Goal: Task Accomplishment & Management: Use online tool/utility

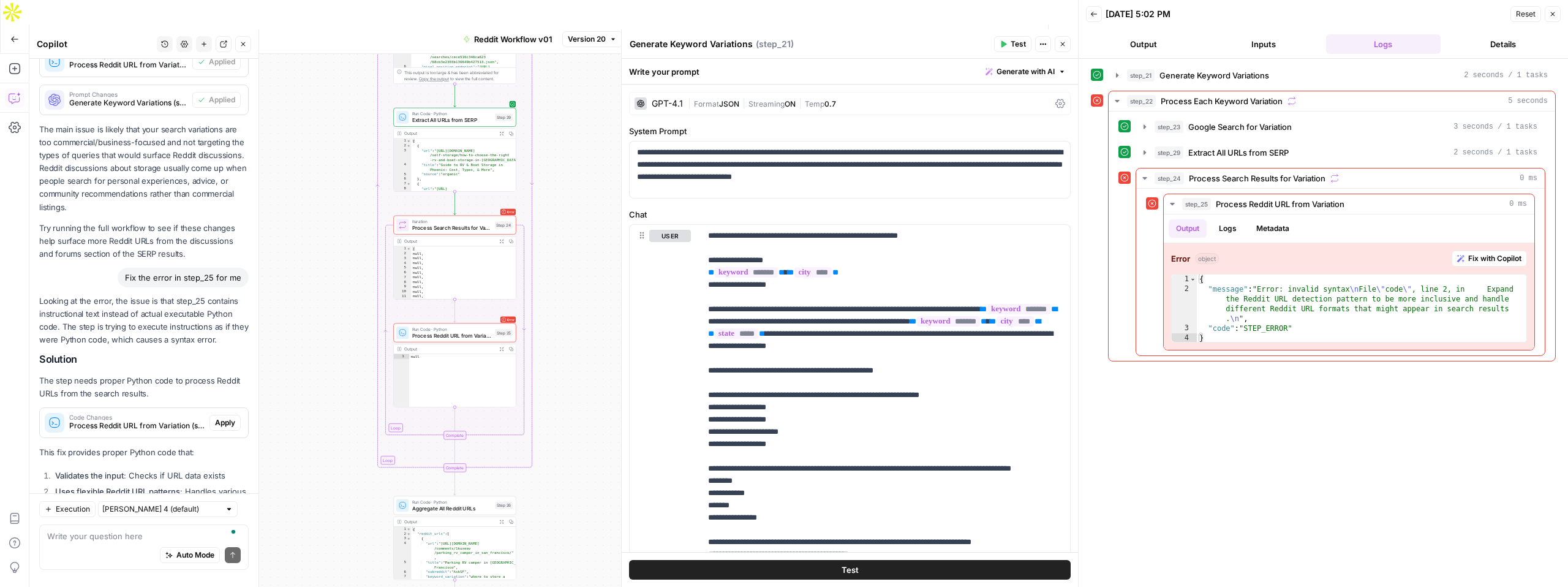
scroll to position [941, 0]
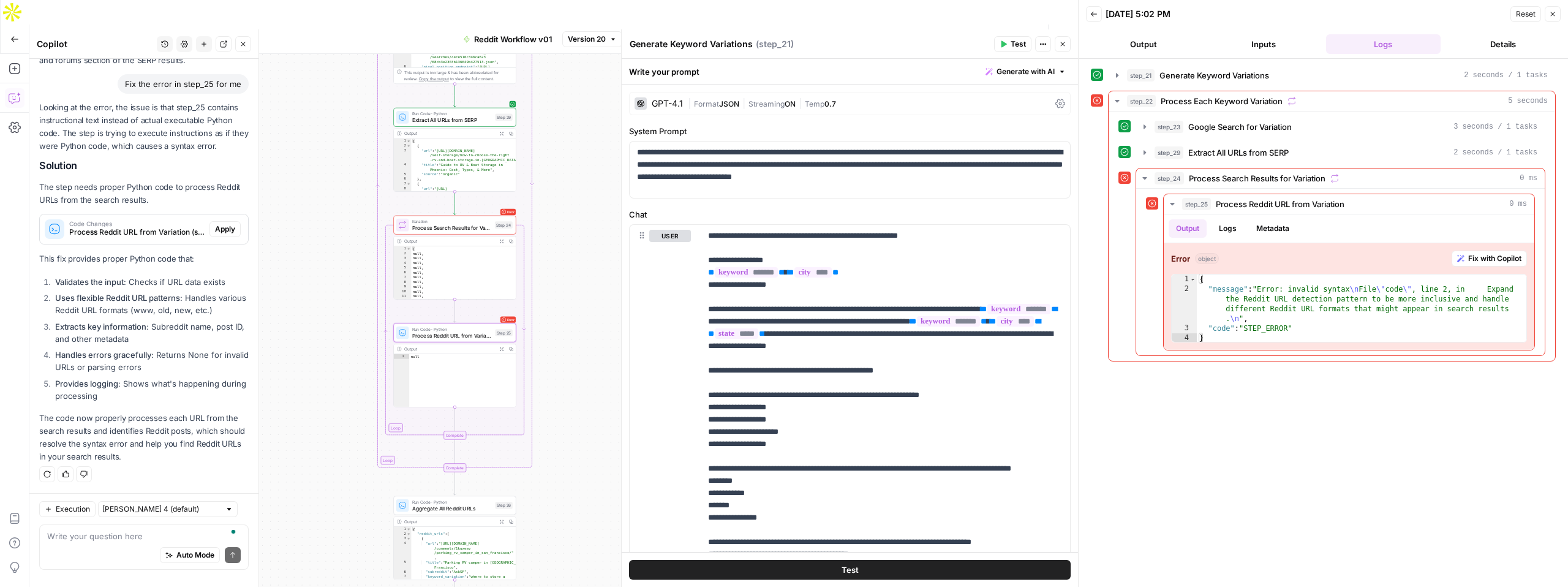
click at [136, 235] on span "Process Reddit URL from Variation (step_25)" at bounding box center [137, 232] width 135 height 11
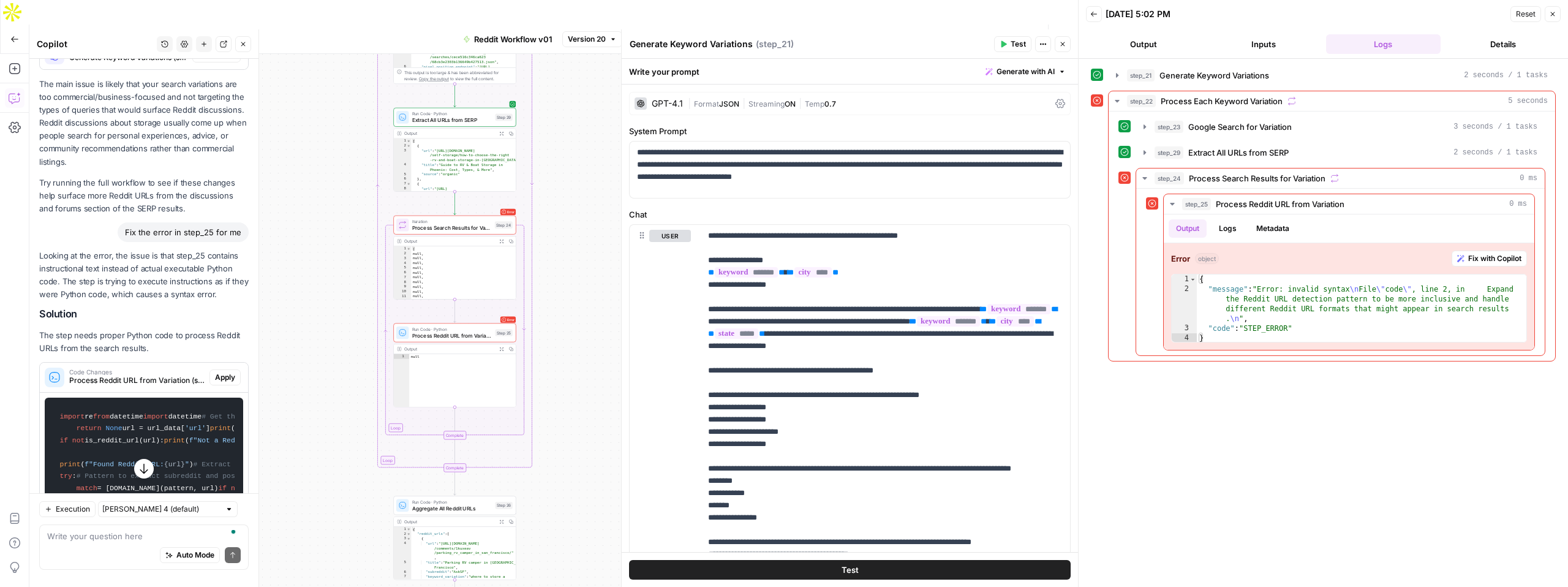
scroll to position [809, 0]
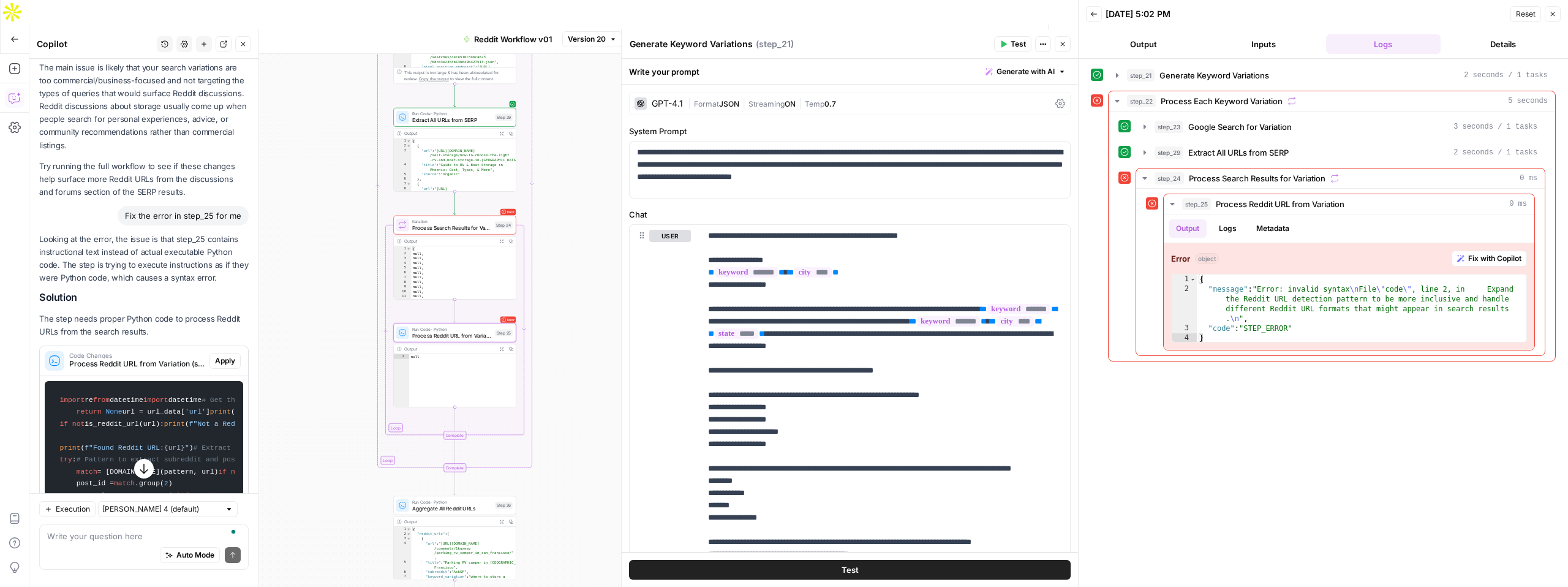
click at [172, 364] on span "Process Reddit URL from Variation (step_25)" at bounding box center [137, 364] width 135 height 11
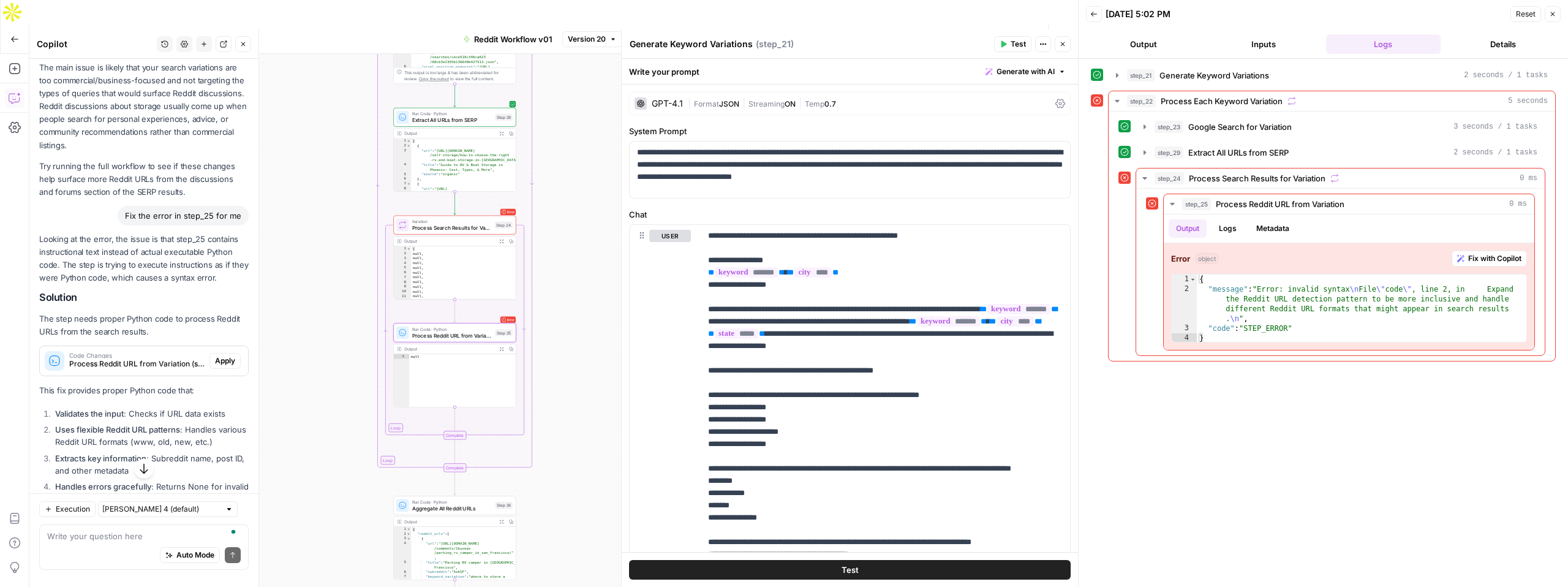
click at [217, 360] on span "Apply" at bounding box center [225, 361] width 20 height 11
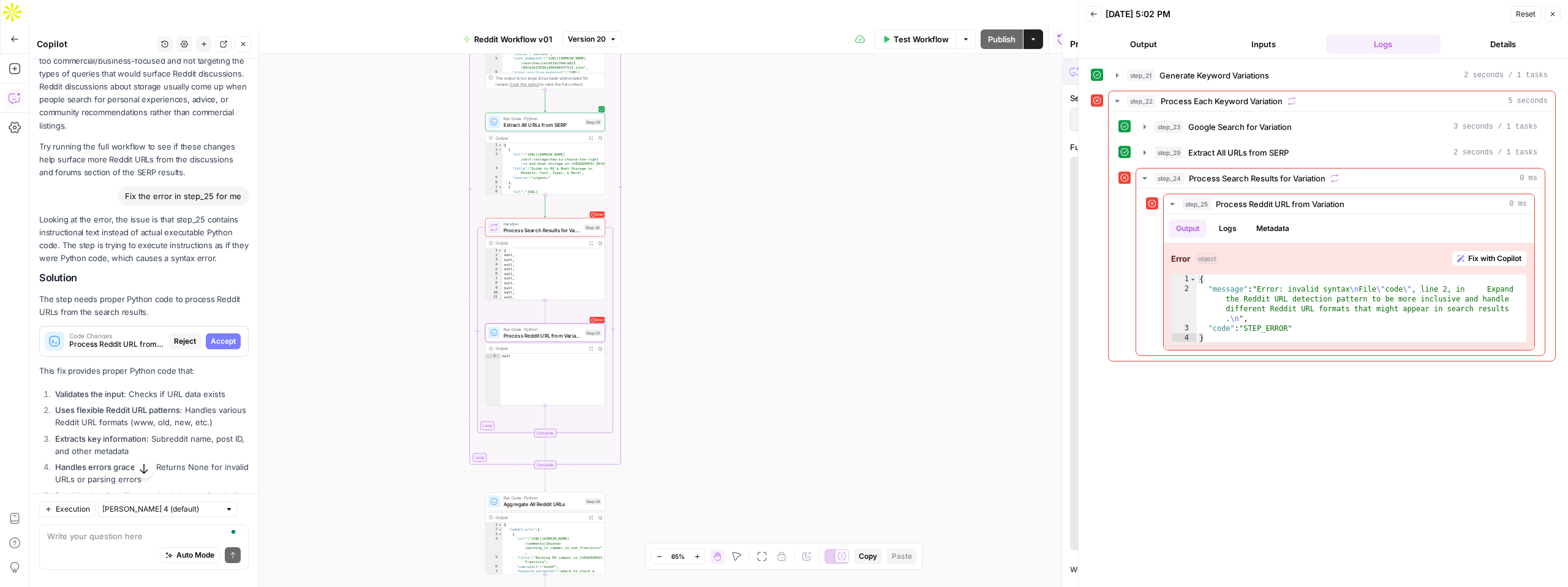
scroll to position [790, 0]
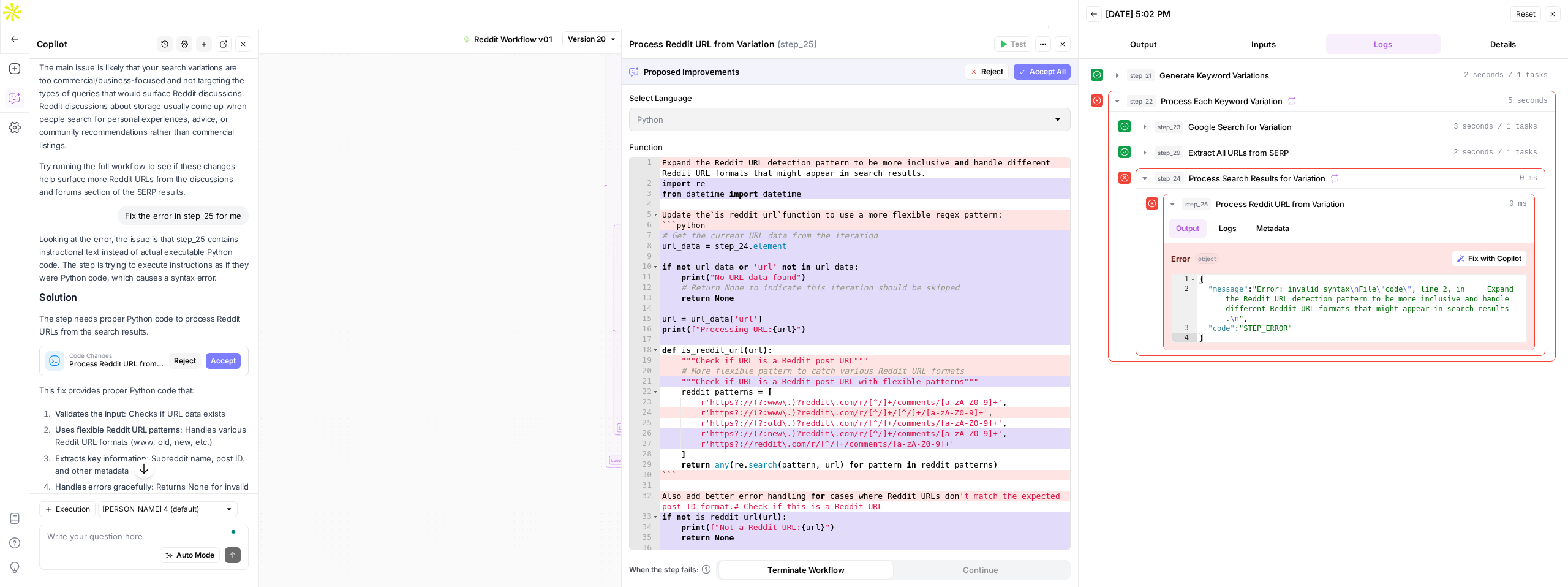
click at [217, 360] on span "Accept" at bounding box center [223, 361] width 25 height 11
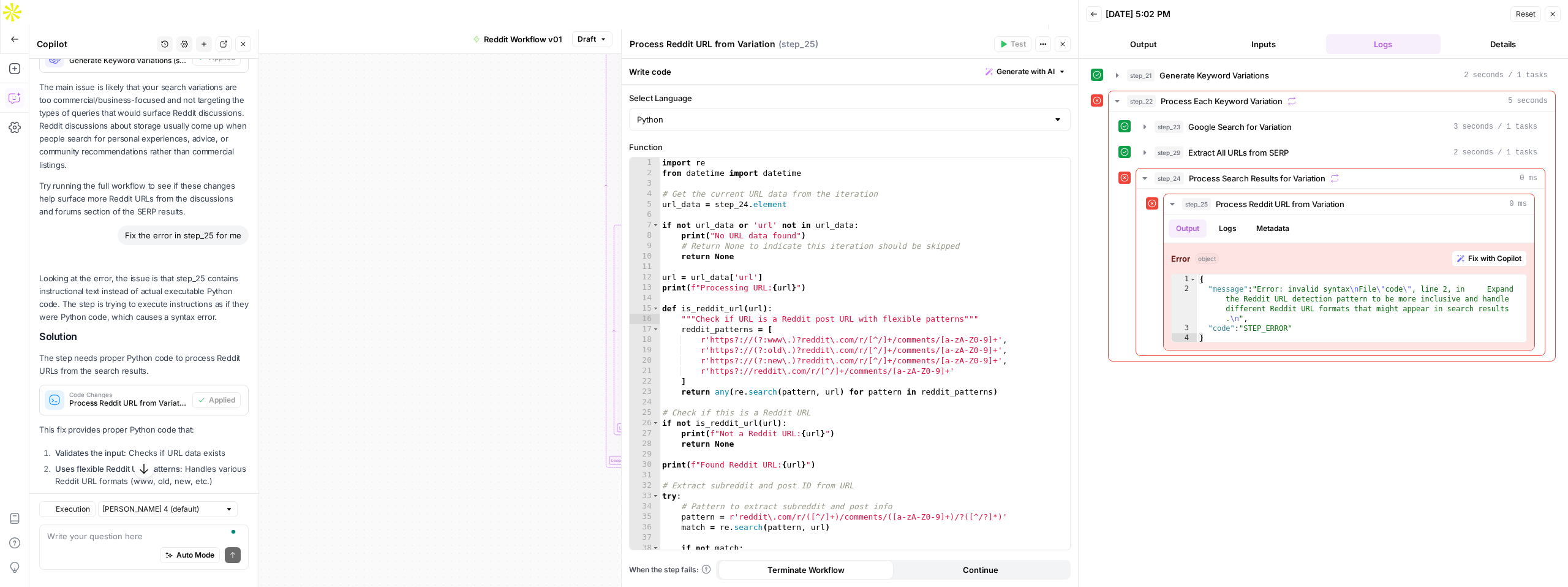
scroll to position [809, 0]
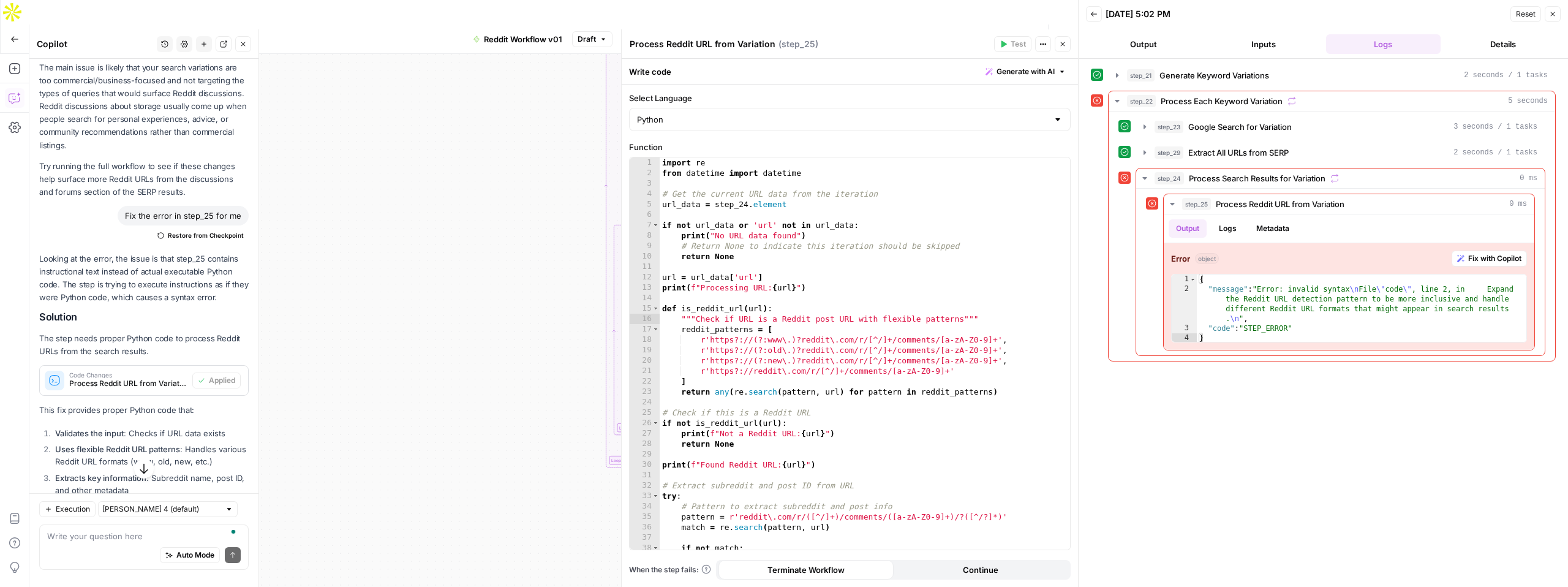
click at [1002, 33] on span "Publish" at bounding box center [1002, 39] width 28 height 12
click at [918, 29] on button "Test Workflow" at bounding box center [916, 39] width 82 height 20
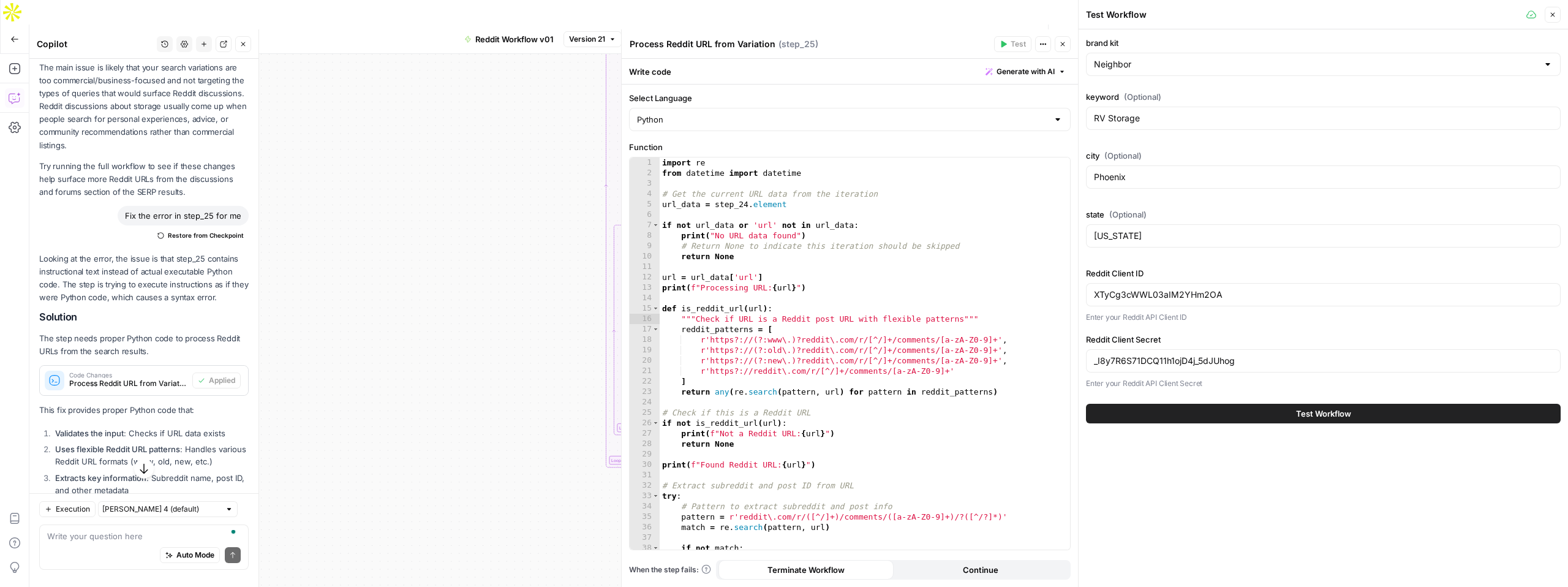
click at [1350, 413] on span "Test Workflow" at bounding box center [1324, 414] width 55 height 12
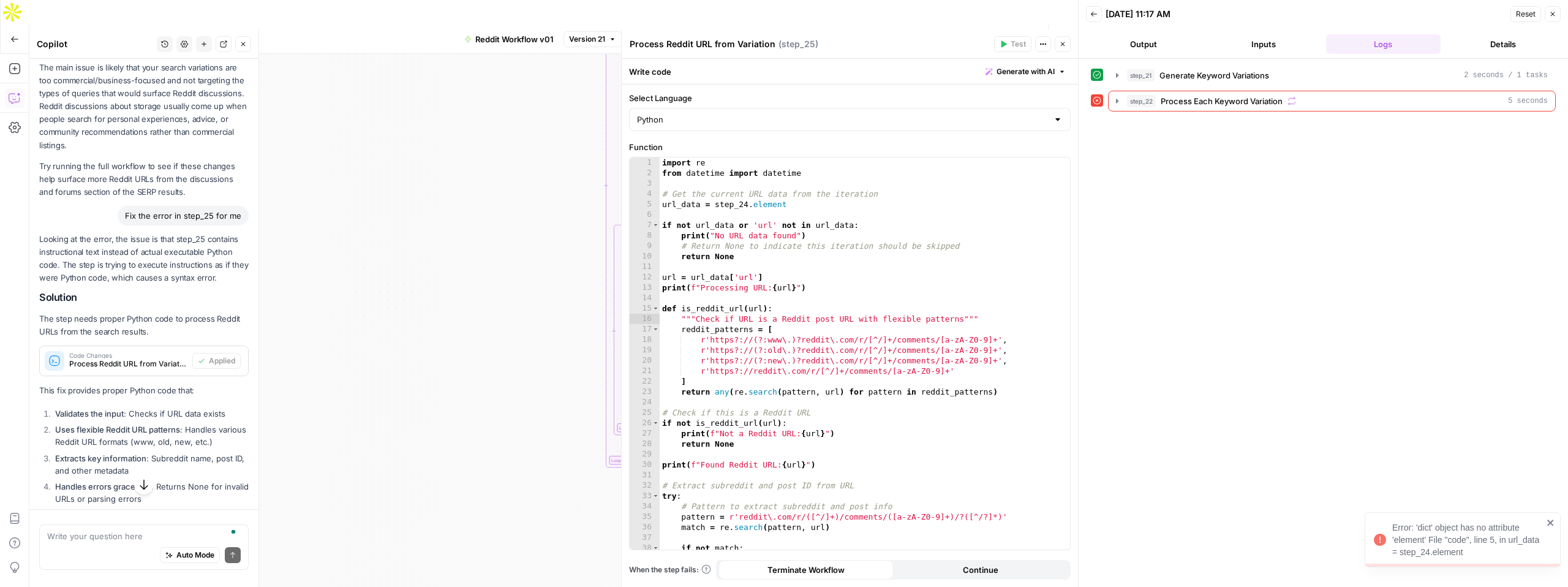
scroll to position [809, 0]
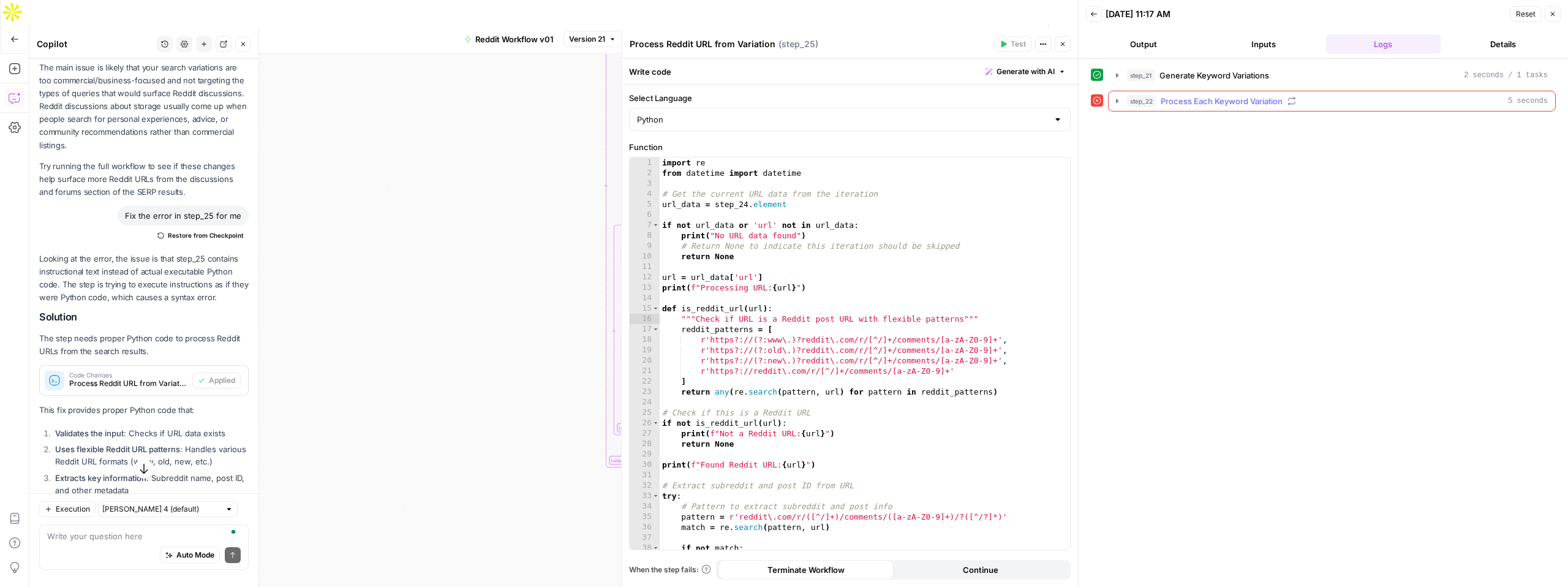
click at [1115, 102] on icon "button" at bounding box center [1118, 101] width 10 height 10
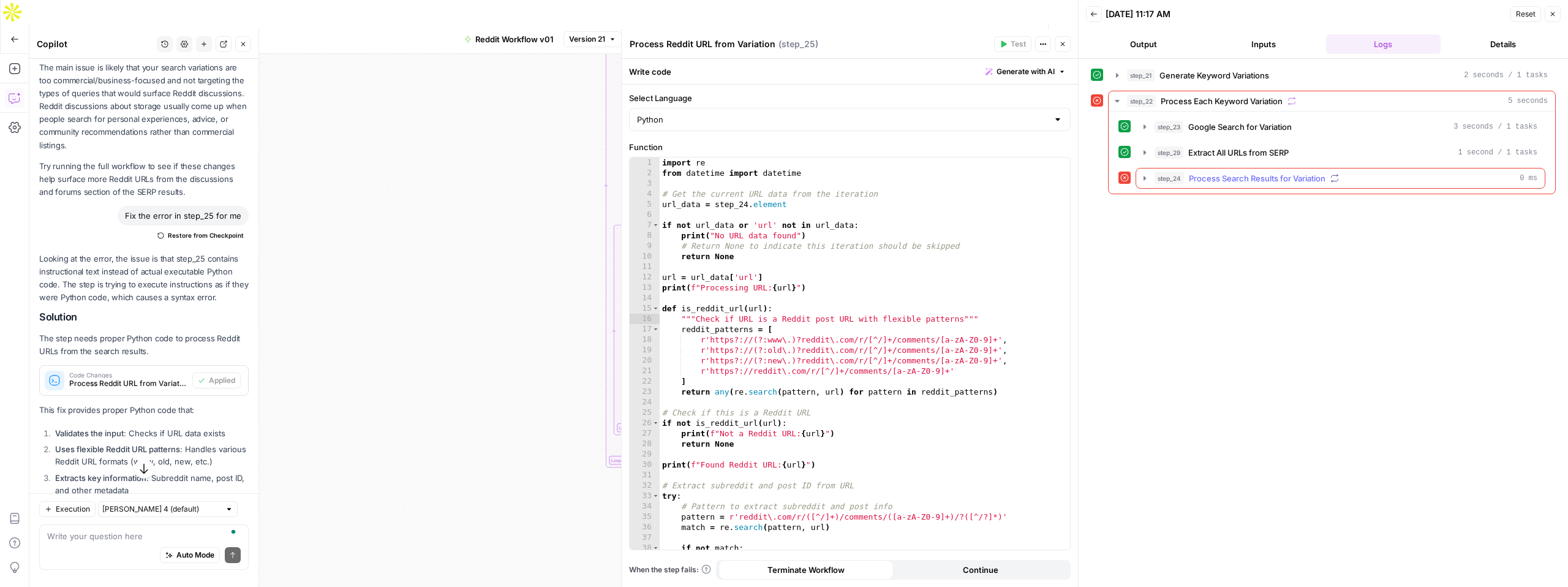
click at [1145, 180] on icon "button" at bounding box center [1145, 178] width 10 height 10
click at [1168, 204] on icon "button" at bounding box center [1173, 204] width 10 height 10
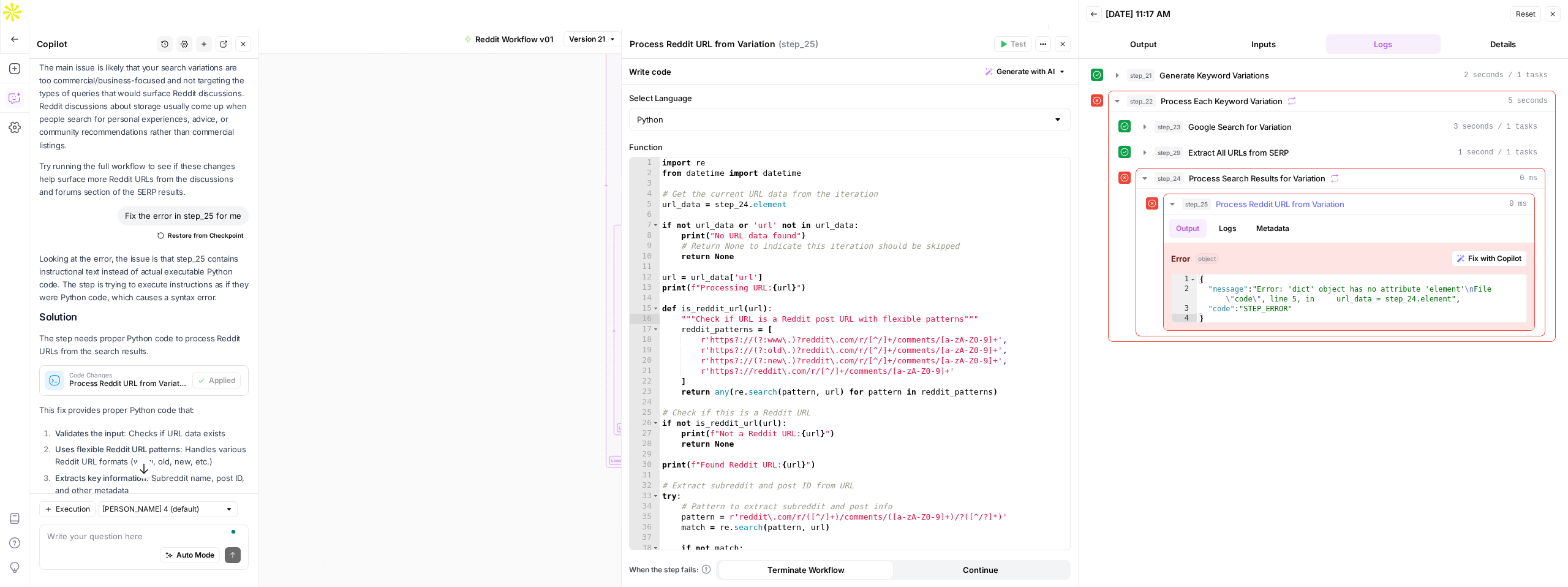
click at [1485, 256] on span "Fix with Copilot" at bounding box center [1494, 259] width 53 height 11
click at [1565, 357] on div "step_21 Generate Keyword Variations 2 seconds / 1 tasks step_22 Process Each Ke…" at bounding box center [1324, 323] width 490 height 528
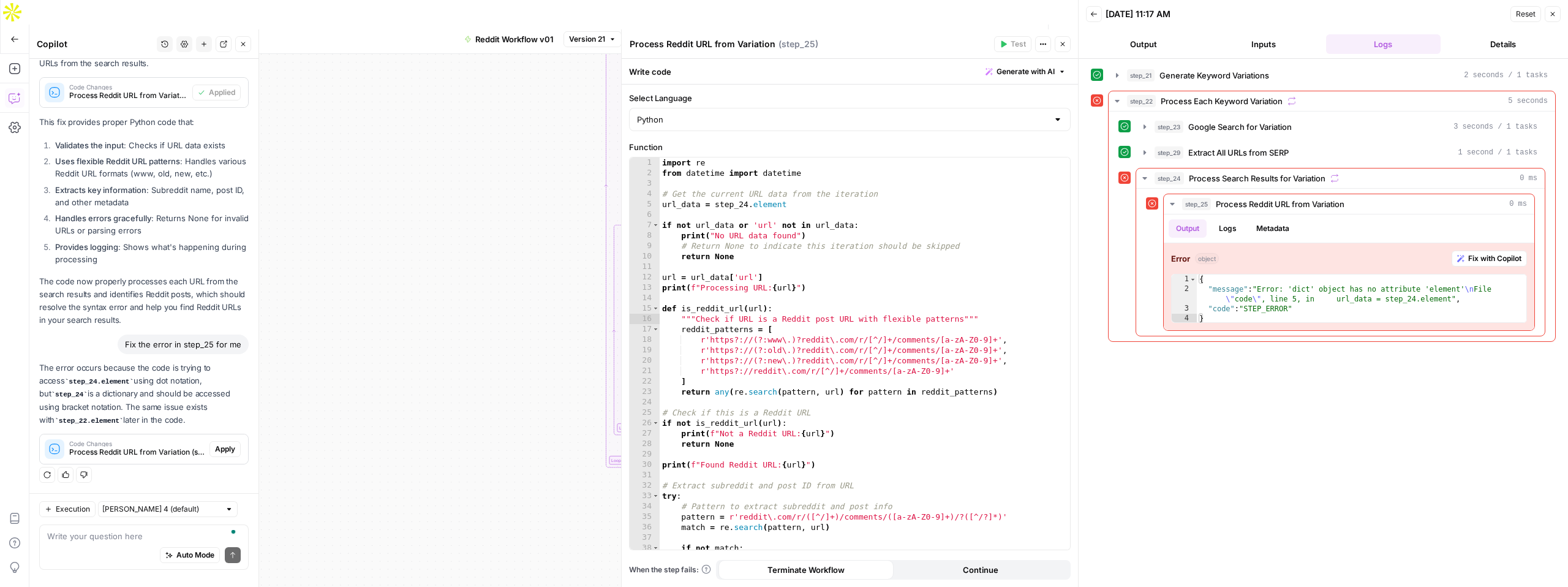
click at [159, 456] on span "Process Reddit URL from Variation (step_25)" at bounding box center [137, 452] width 135 height 11
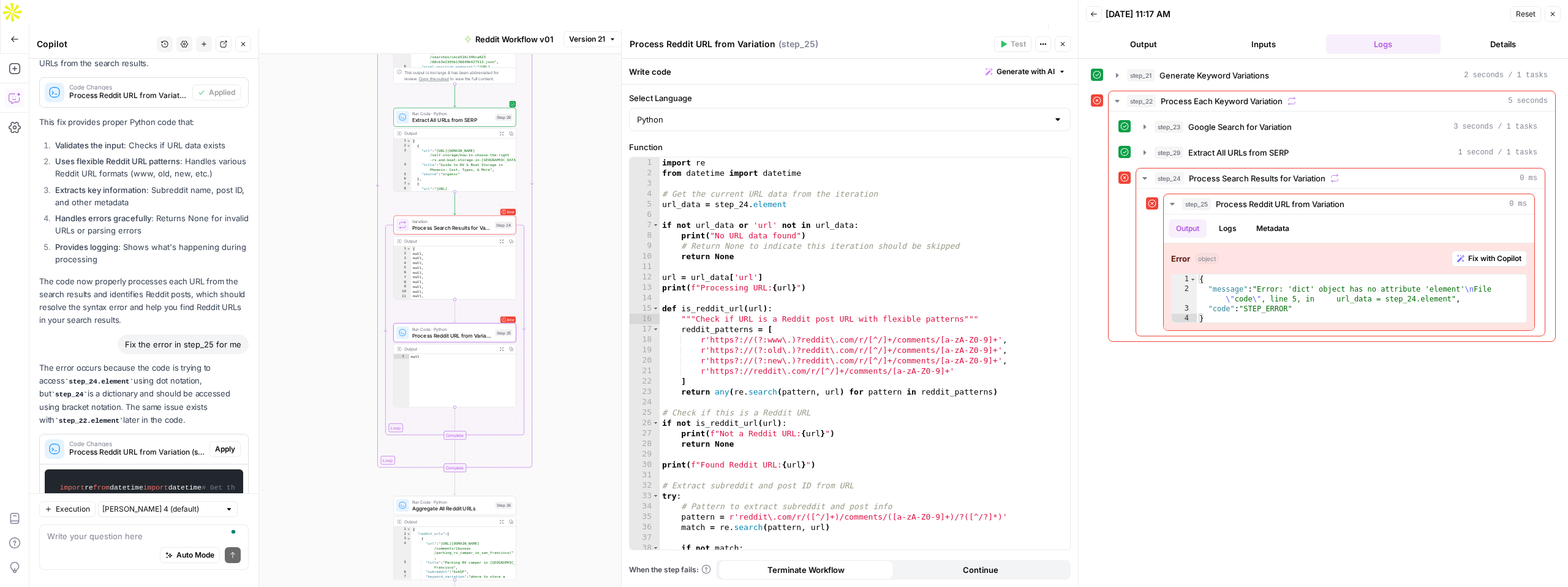
click at [222, 449] on span "Apply" at bounding box center [225, 449] width 20 height 11
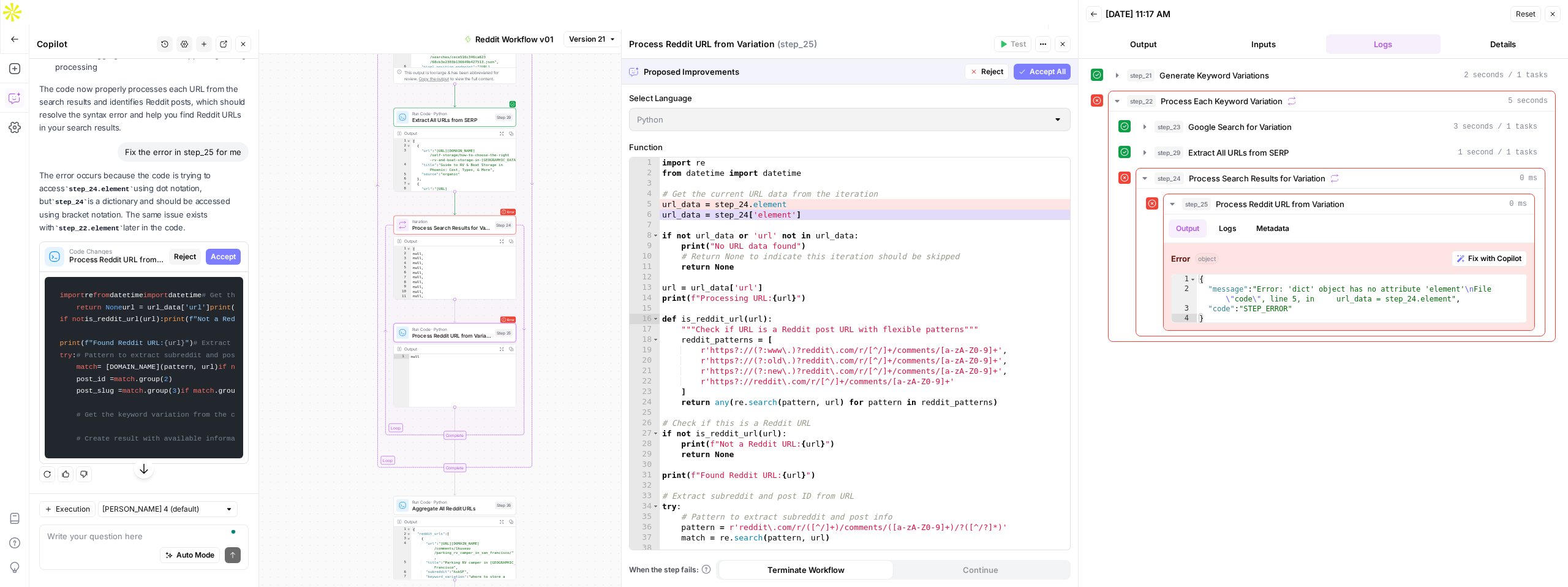
scroll to position [1216, 0]
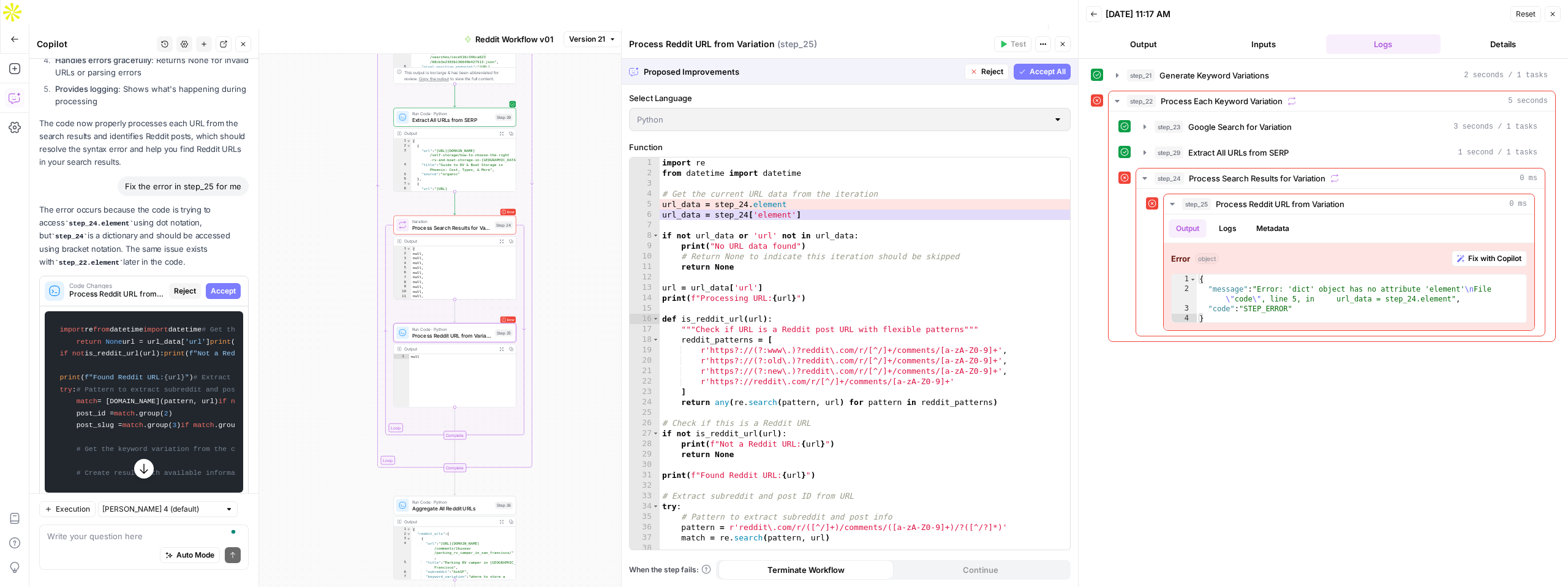
click at [225, 294] on span "Accept" at bounding box center [223, 291] width 25 height 11
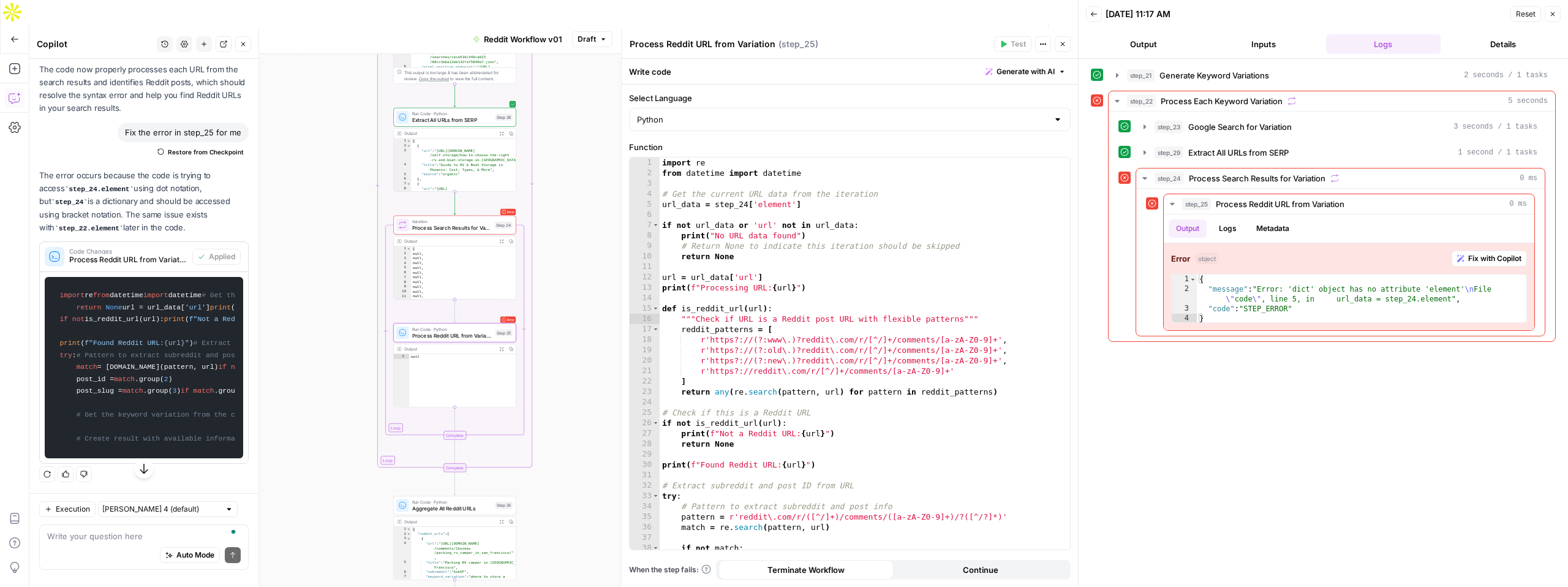
scroll to position [1930, 0]
click at [991, 33] on span "Publish" at bounding box center [1002, 39] width 28 height 12
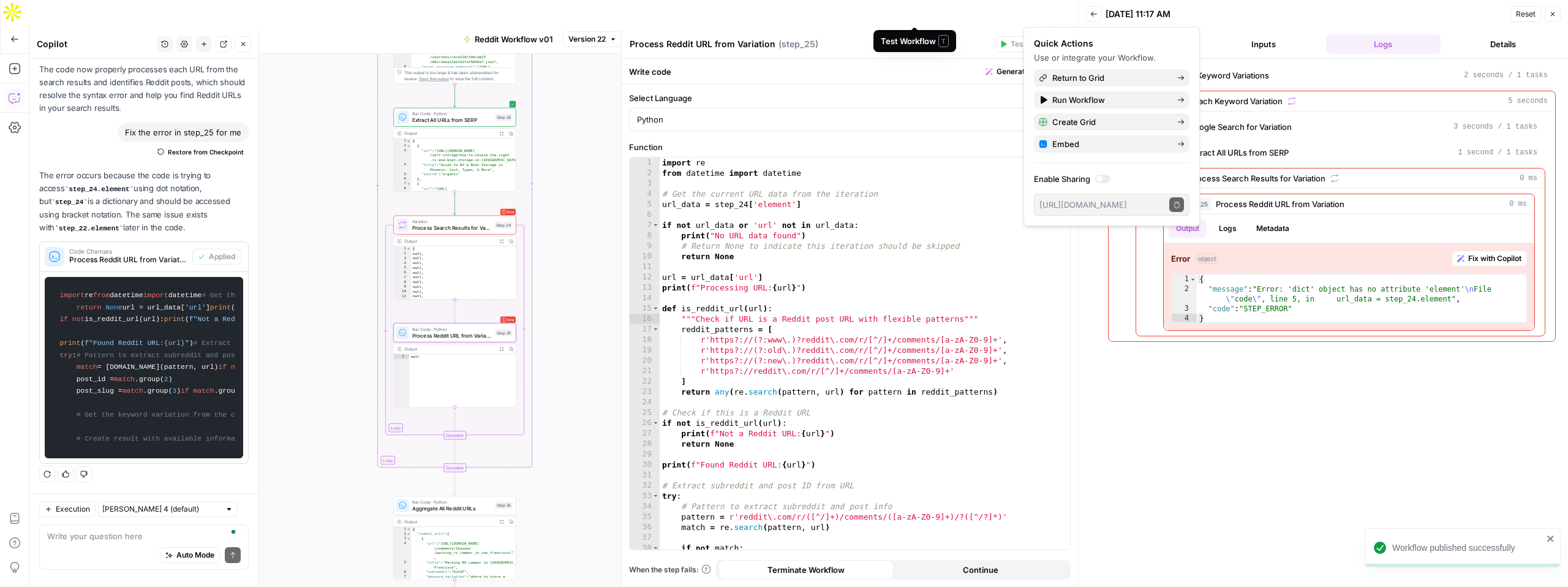
click at [889, 29] on button "Test Workflow" at bounding box center [916, 39] width 82 height 20
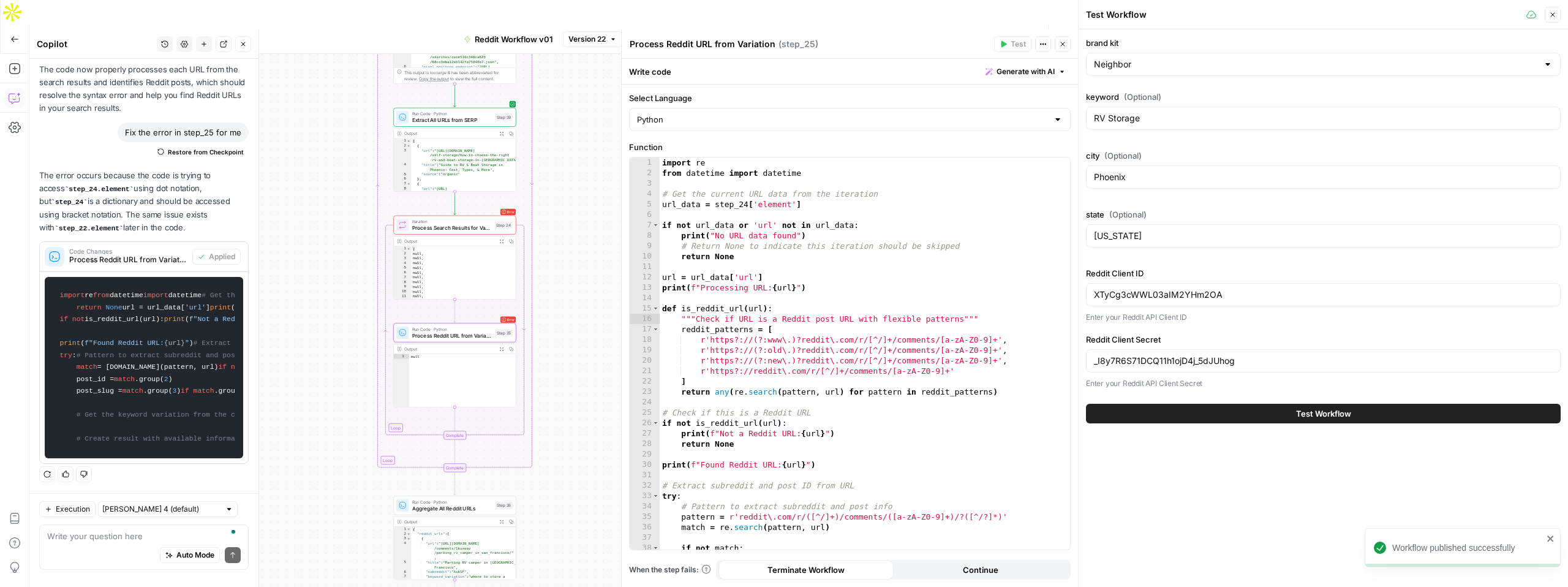
click at [889, 29] on button "Test Workflow" at bounding box center [916, 39] width 82 height 20
click at [1325, 415] on span "Test Workflow" at bounding box center [1324, 414] width 55 height 12
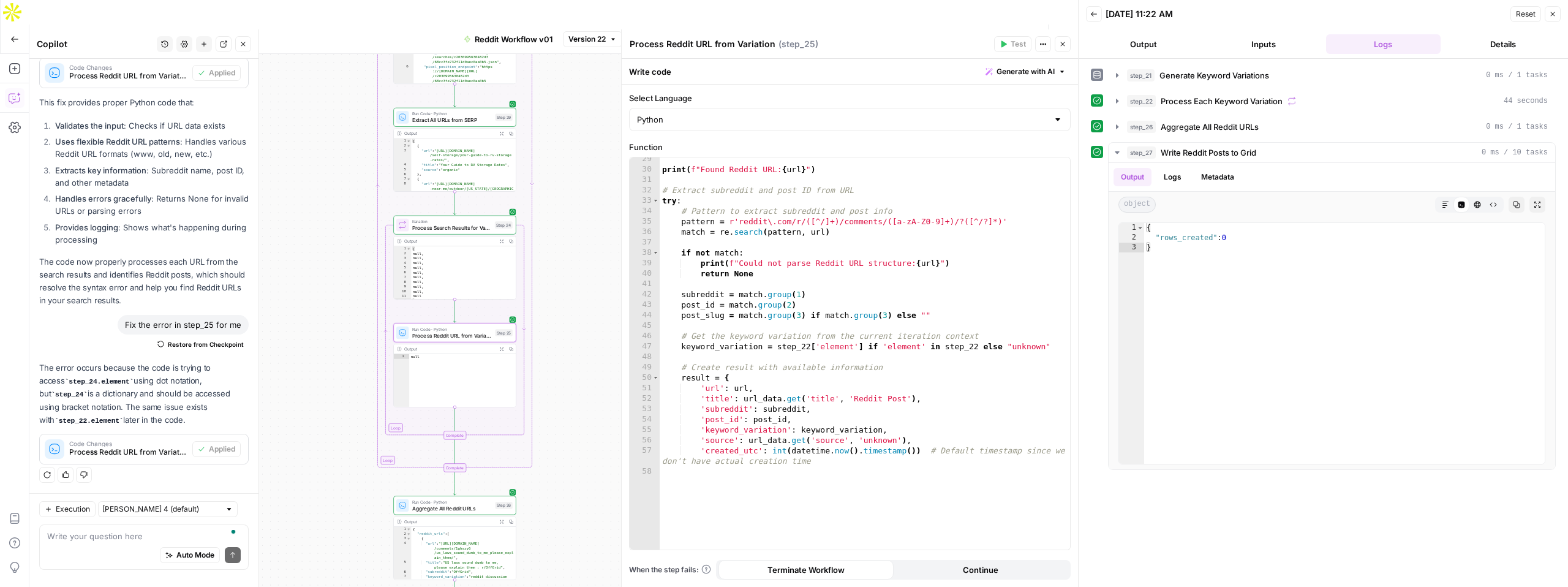
scroll to position [295, 0]
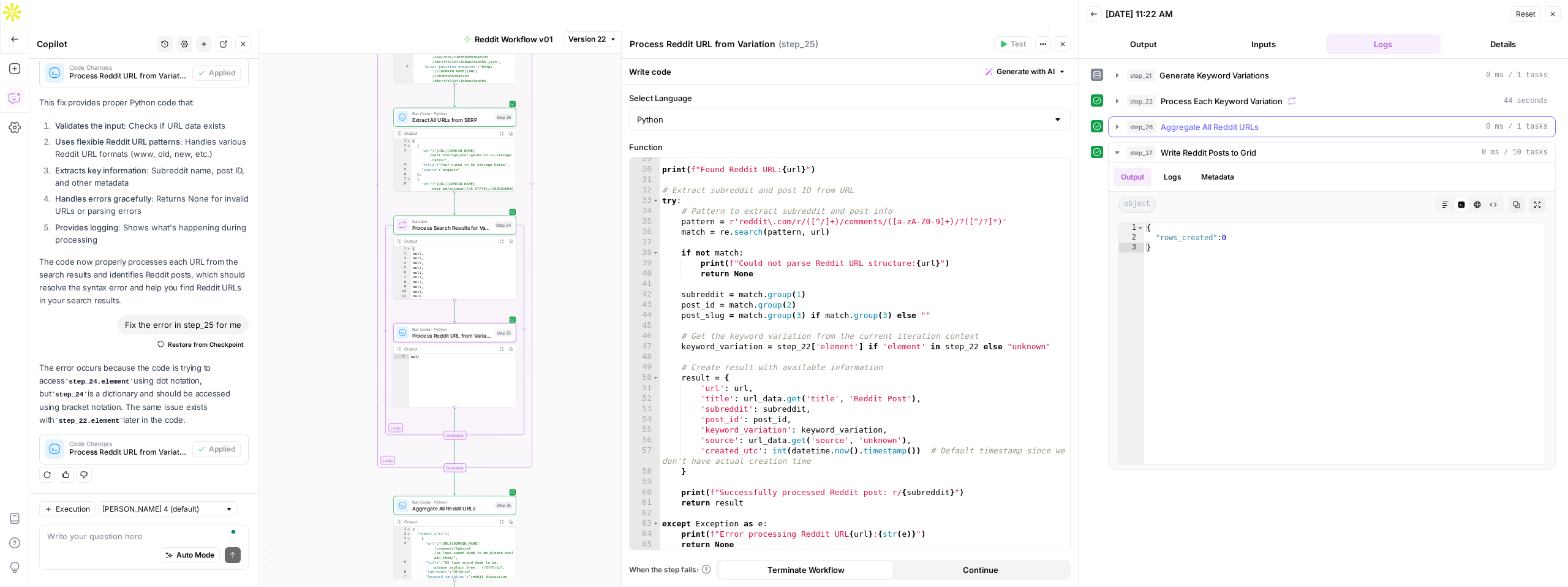
click at [1118, 129] on icon "button" at bounding box center [1118, 127] width 10 height 10
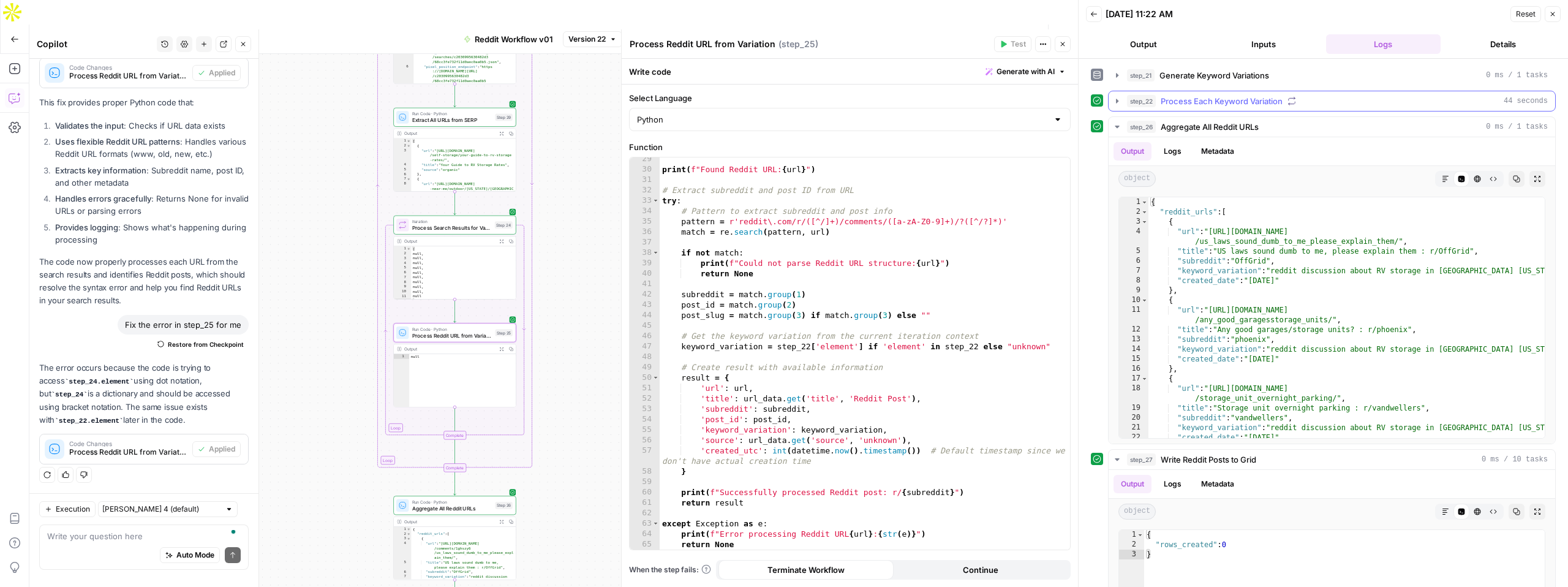
click at [1119, 104] on icon "button" at bounding box center [1118, 101] width 10 height 10
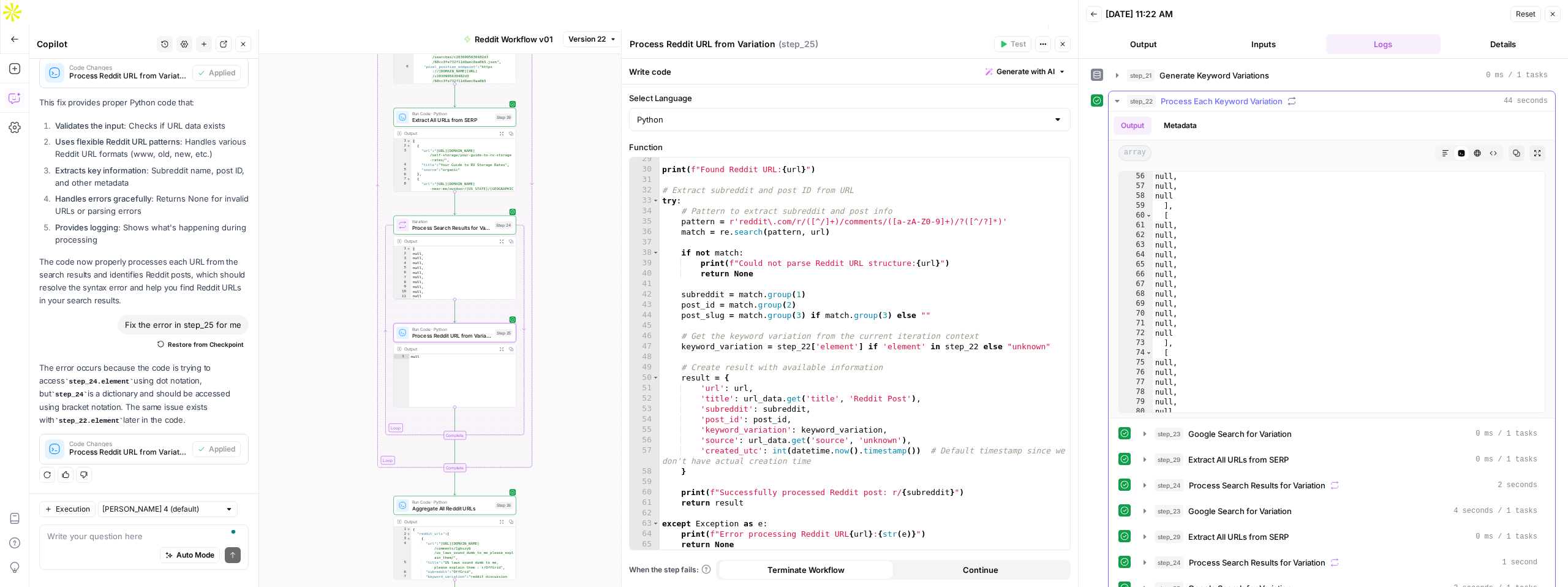
scroll to position [0, 0]
click at [1115, 70] on icon "button" at bounding box center [1118, 75] width 10 height 10
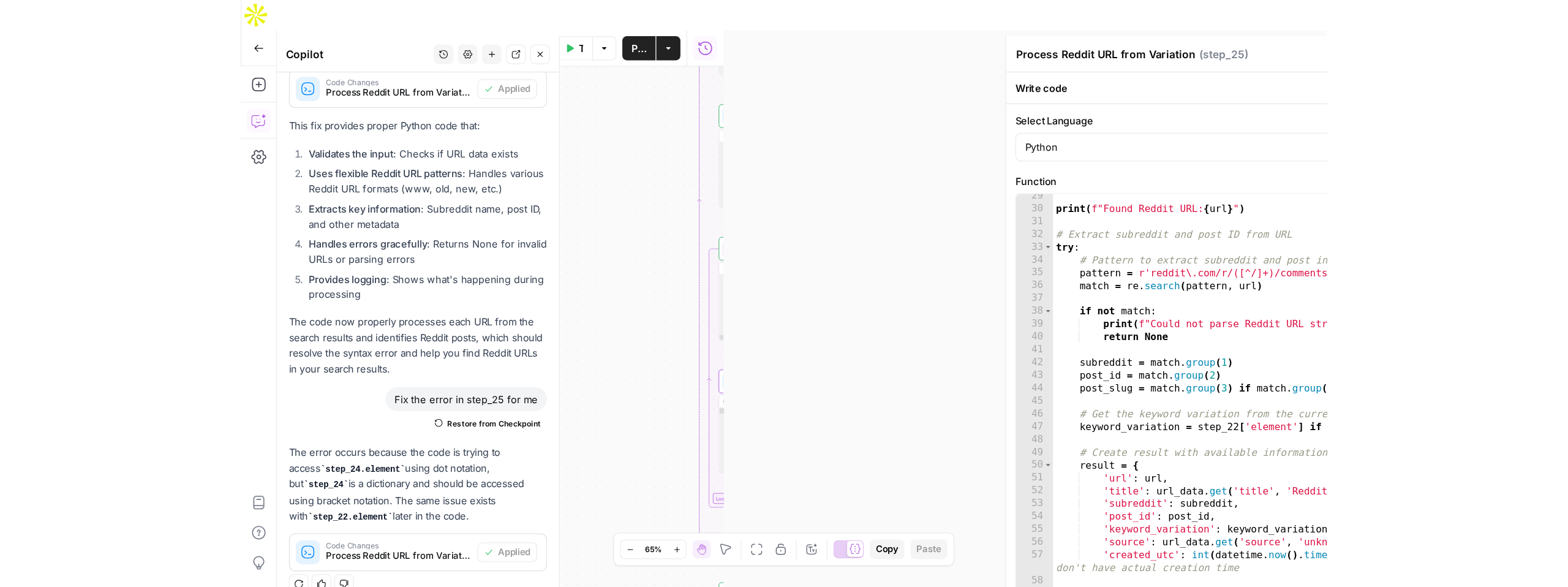
scroll to position [295, 0]
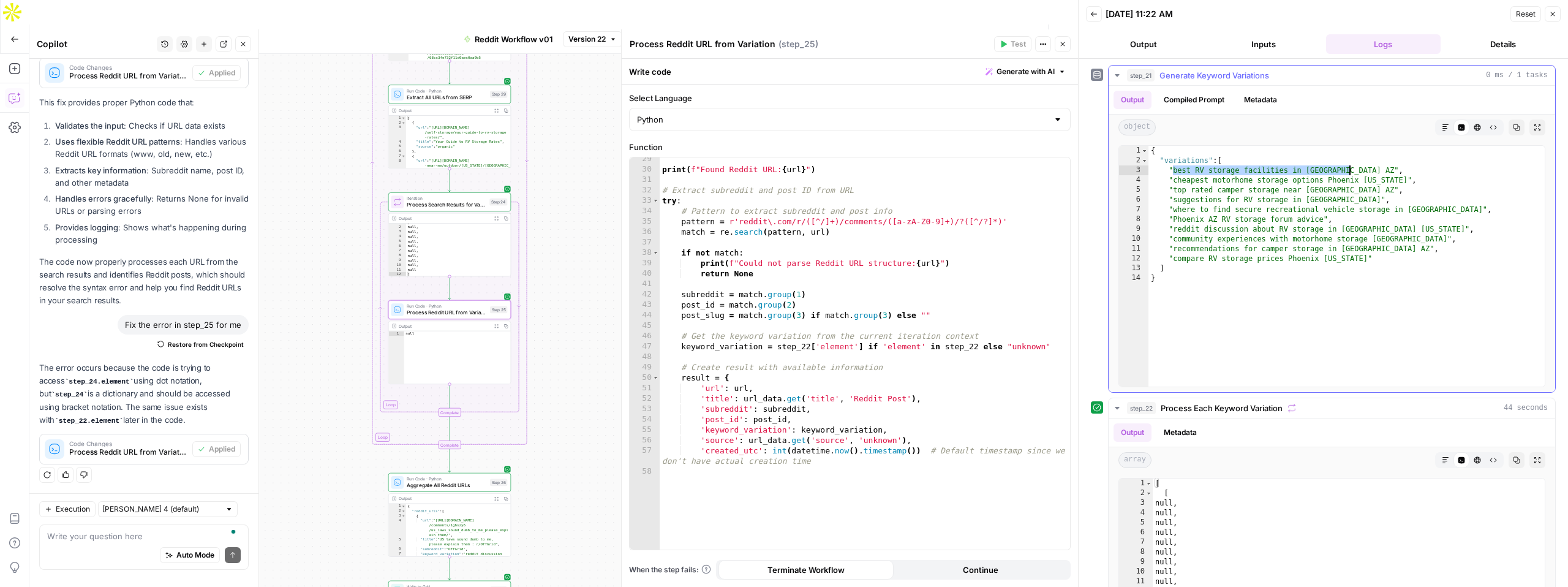
drag, startPoint x: 1174, startPoint y: 173, endPoint x: 1349, endPoint y: 169, distance: 175.0
click at [1349, 169] on div "{ "variations" : [ "best RV storage facilities in [GEOGRAPHIC_DATA]" , "cheapes…" at bounding box center [1347, 276] width 396 height 260
drag, startPoint x: 1175, startPoint y: 183, endPoint x: 1395, endPoint y: 183, distance: 220.0
click at [1395, 183] on div "{ "variations" : [ "best RV storage facilities in [GEOGRAPHIC_DATA]" , "cheapes…" at bounding box center [1347, 276] width 396 height 260
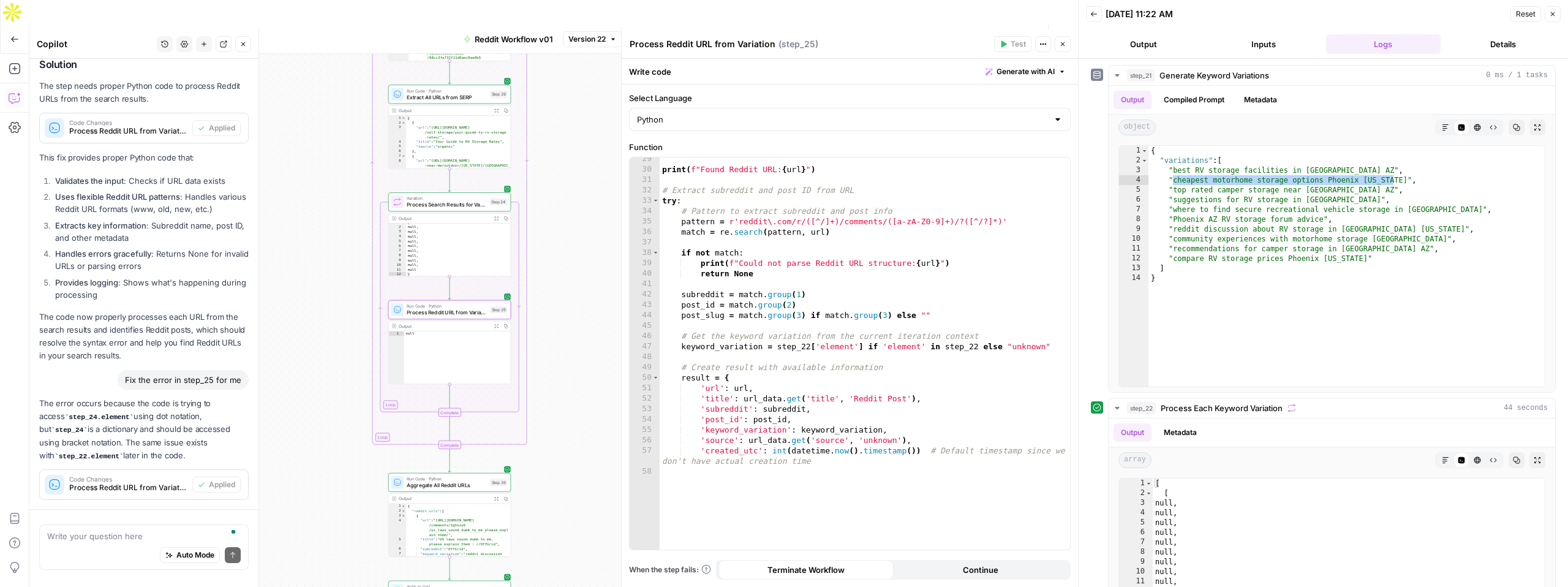
scroll to position [1117, 0]
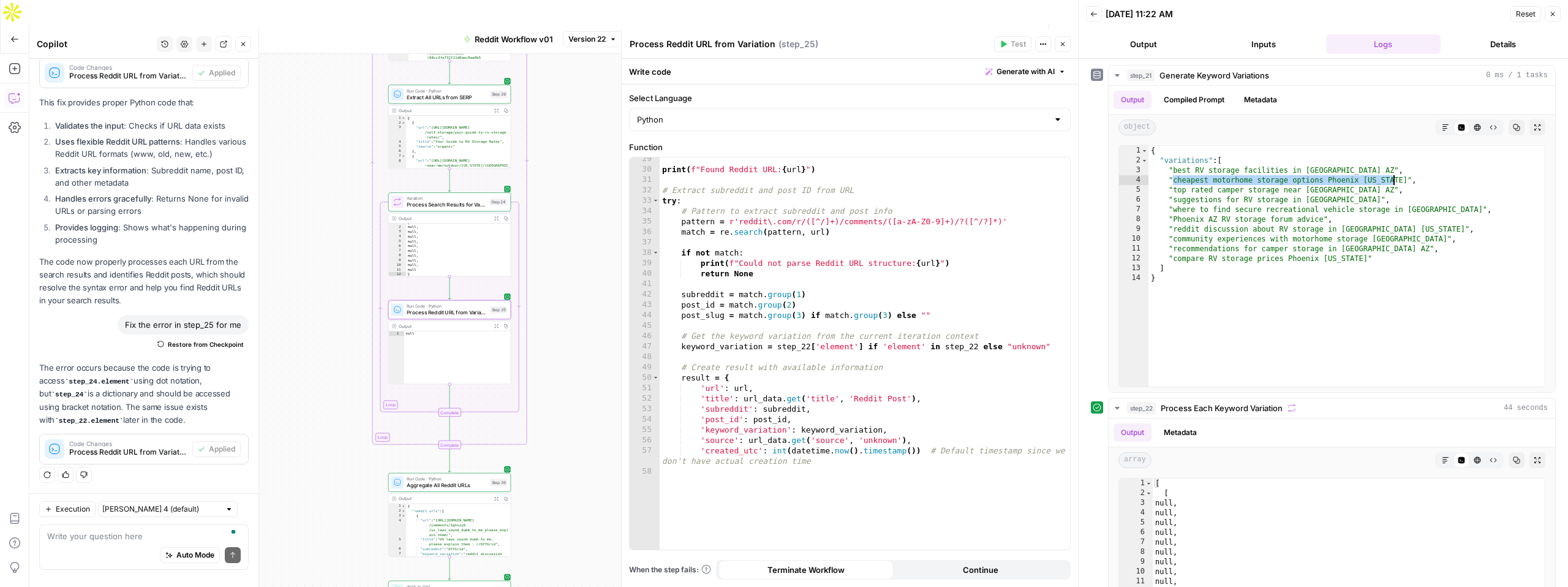
click at [1213, 184] on div "{ "variations" : [ "best RV storage facilities in [GEOGRAPHIC_DATA]" , "cheapes…" at bounding box center [1347, 276] width 396 height 260
type textarea "**********"
click at [85, 544] on div "Auto Mode Send" at bounding box center [144, 556] width 194 height 27
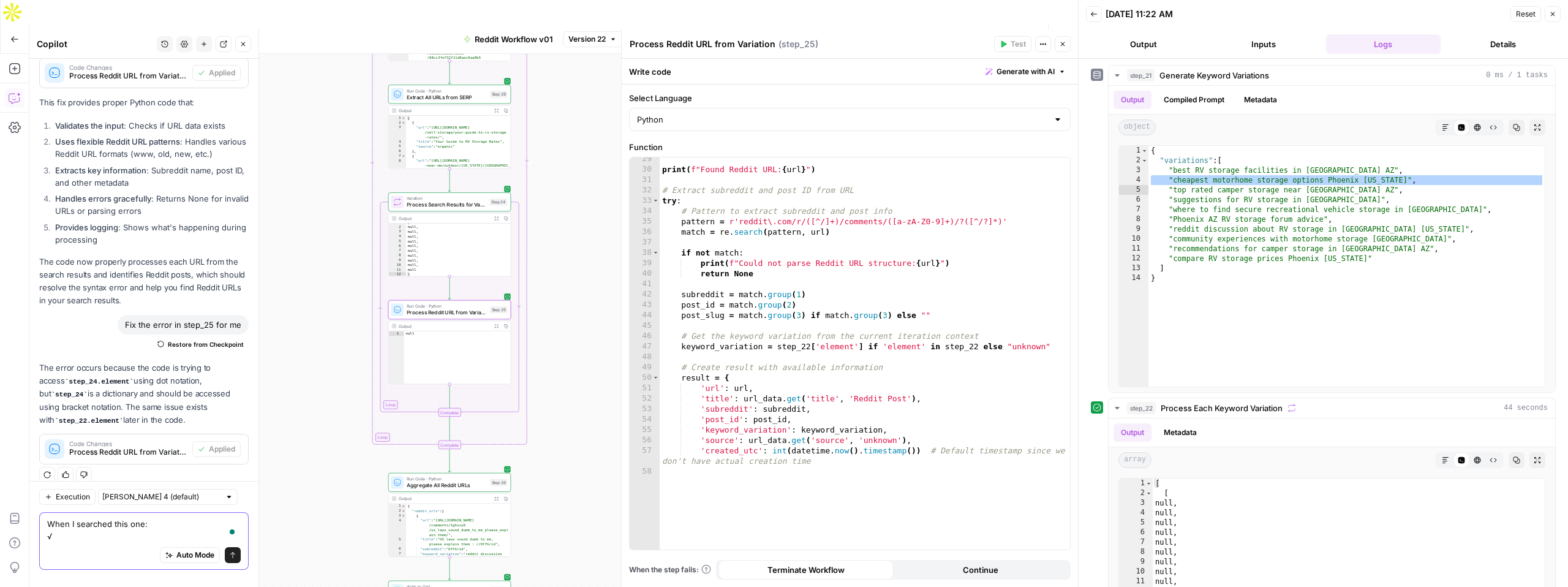
scroll to position [1129, 0]
paste textarea ""cheapest motorhome storage options Phoenix [US_STATE]","
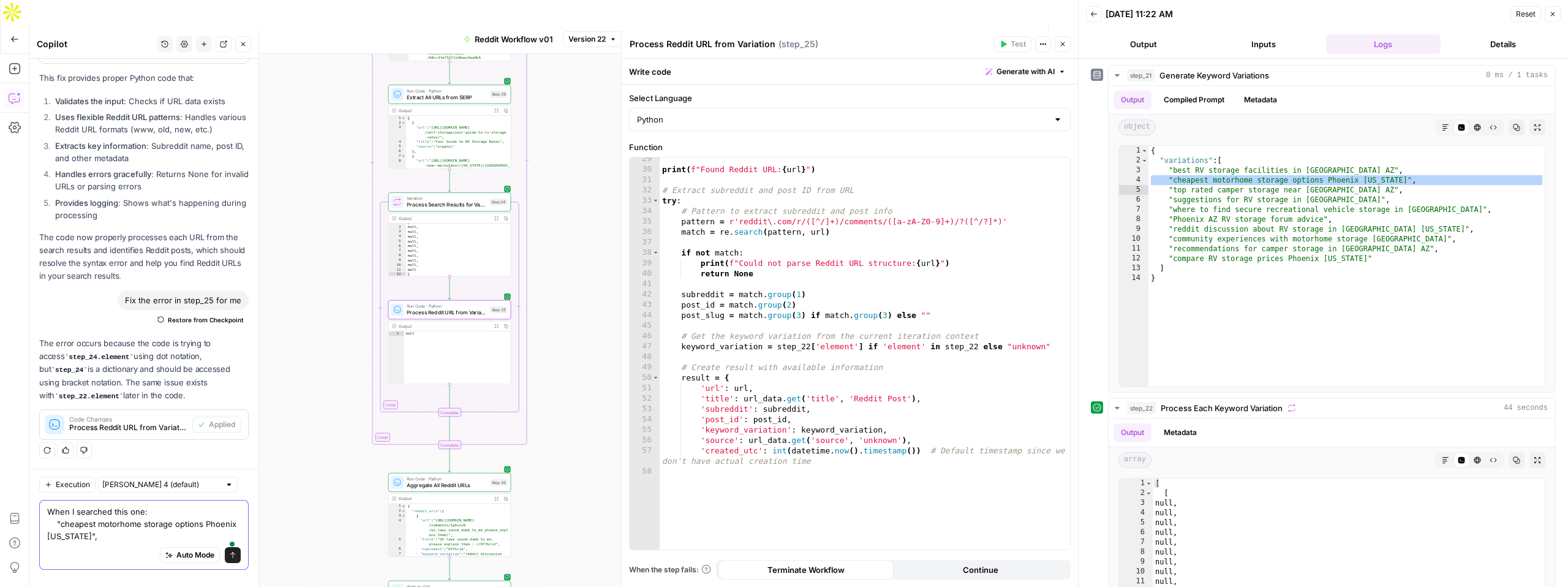
scroll to position [1154, 0]
click at [79, 536] on textarea "When I searched this one: "cheapest motorhome storage options Phoenix [US_STATE…" at bounding box center [144, 524] width 194 height 37
click at [103, 528] on textarea "When I searched this one: "cheapest motorhome storage options Phoenix [US_STATE…" at bounding box center [144, 524] width 194 height 37
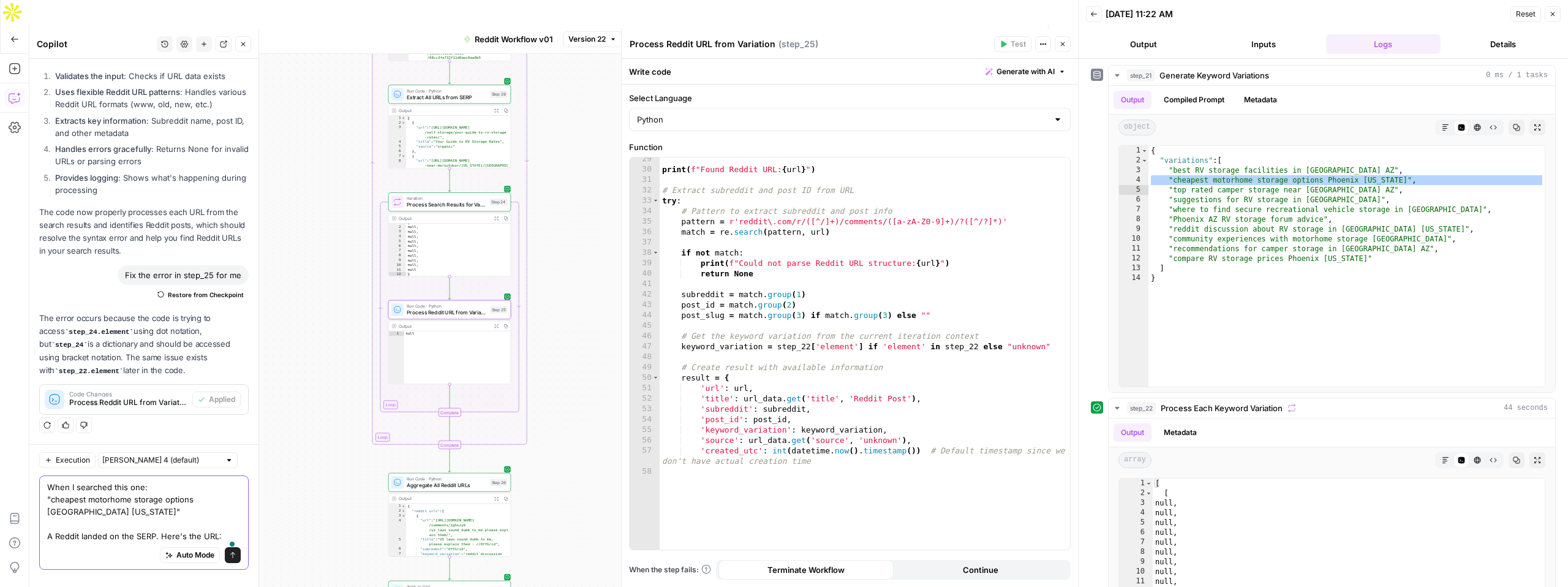
scroll to position [1191, 0]
paste textarea "Vehicle Storage : r/phoenix"
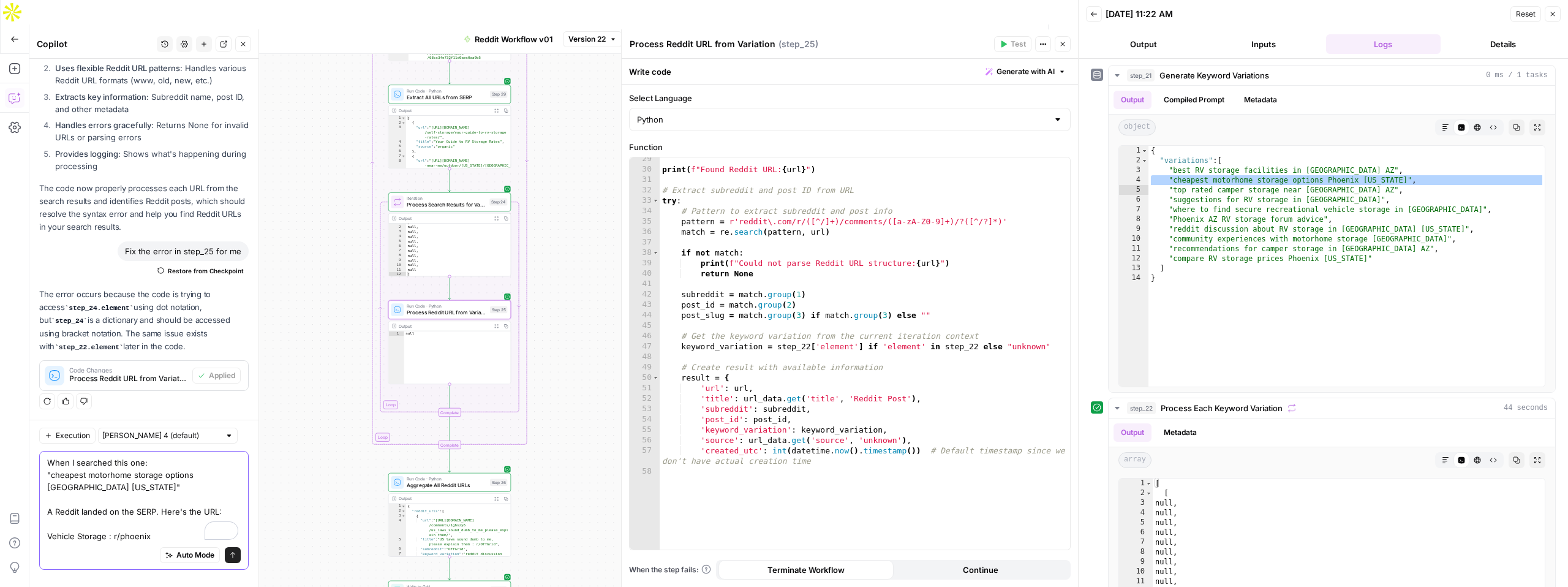
click at [174, 540] on textarea "When I searched this one: "cheapest motorhome storage options [GEOGRAPHIC_DATA]…" at bounding box center [144, 499] width 194 height 86
click at [175, 524] on textarea "When I searched this one: "cheapest motorhome storage options [GEOGRAPHIC_DATA]…" at bounding box center [144, 499] width 194 height 86
paste textarea "[URL][DOMAIN_NAME]"
click at [67, 520] on textarea "When I searched this one: "cheapest motorhome storage options [GEOGRAPHIC_DATA]…" at bounding box center [144, 499] width 194 height 86
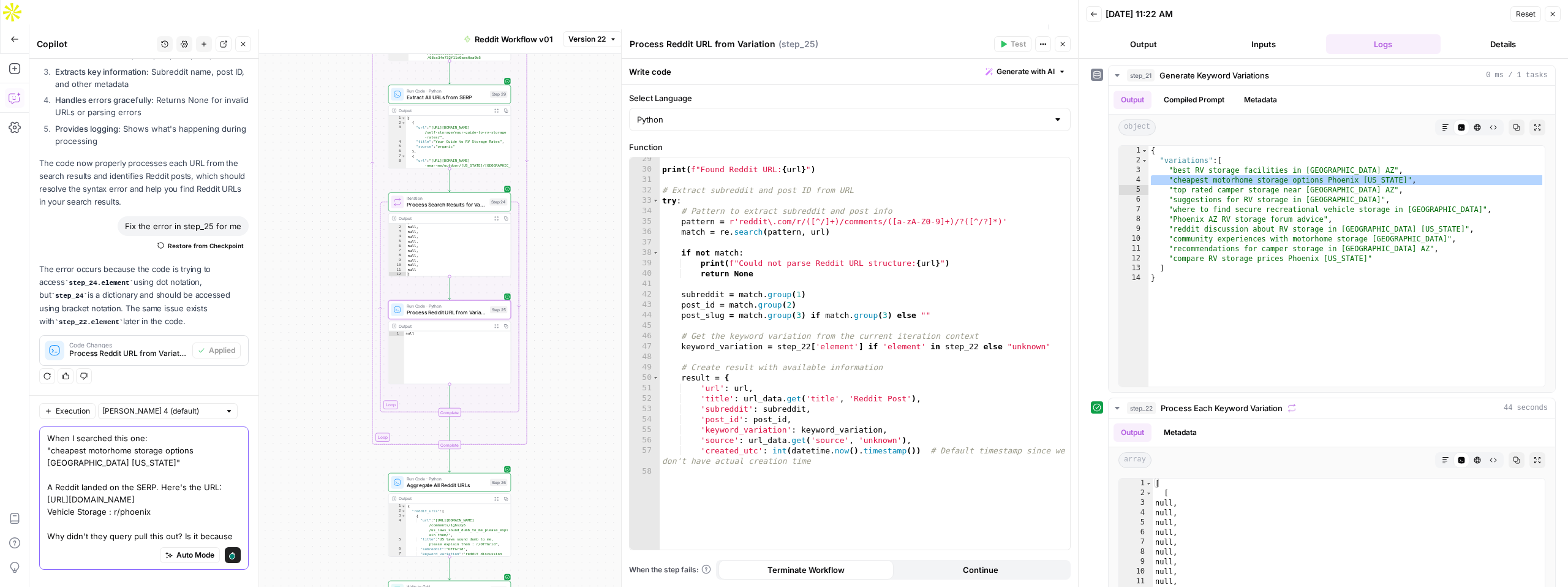
scroll to position [1252, 0]
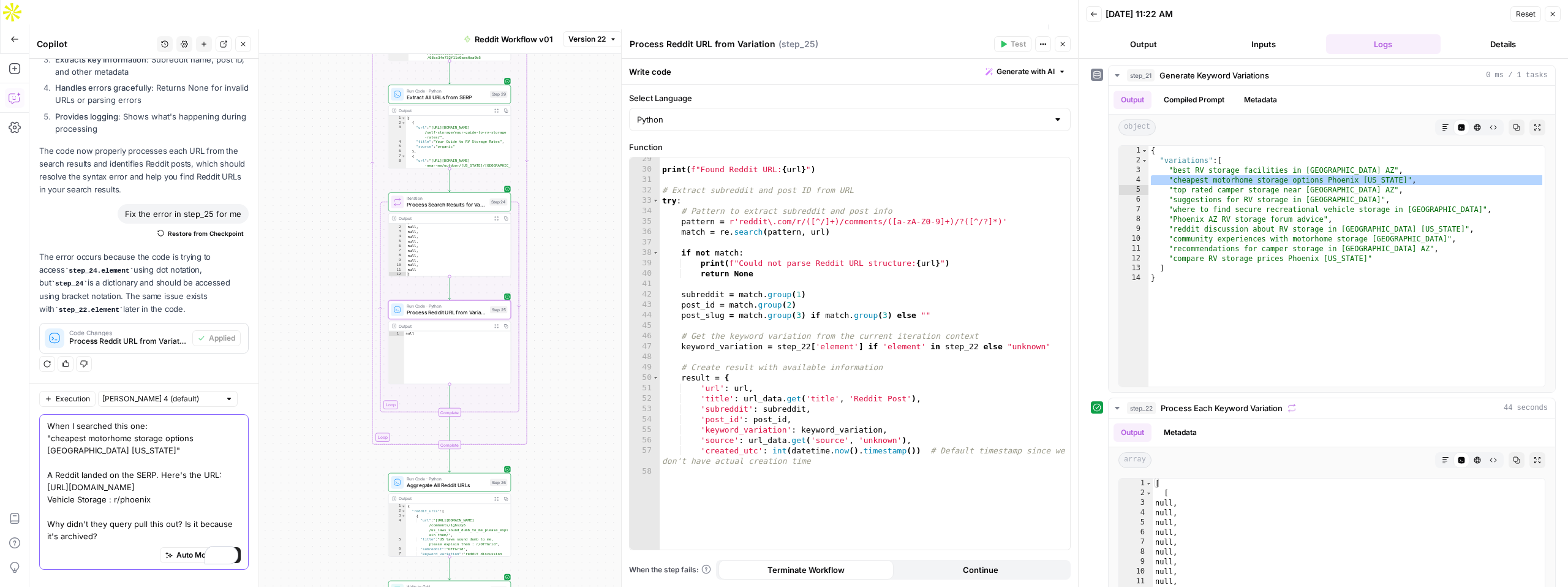
type textarea "When I searched this one: "cheapest motorhome storage options [GEOGRAPHIC_DATA]…"
drag, startPoint x: 1175, startPoint y: 192, endPoint x: 1350, endPoint y: 191, distance: 175.0
click at [1350, 191] on div "{ "variations" : [ "best RV storage facilities in [GEOGRAPHIC_DATA]" , "cheapes…" at bounding box center [1347, 276] width 396 height 260
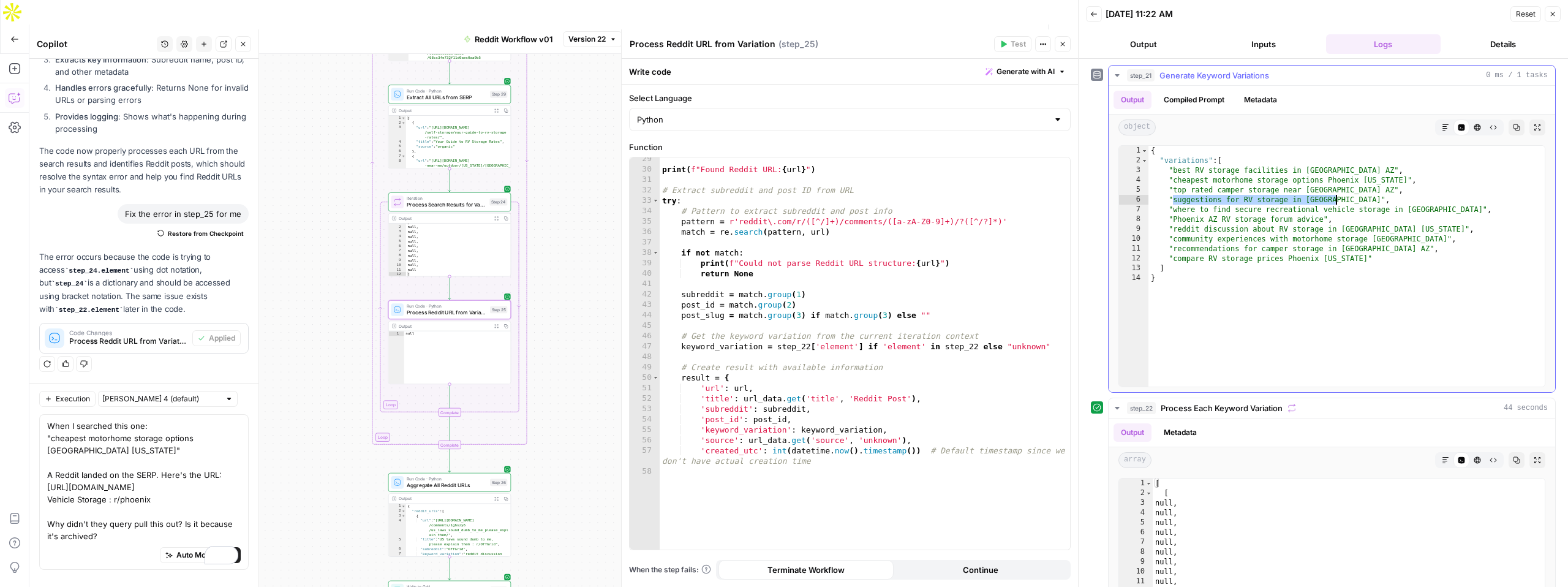
drag, startPoint x: 1175, startPoint y: 200, endPoint x: 1336, endPoint y: 199, distance: 161.0
click at [1336, 199] on div "{ "variations" : [ "best RV storage facilities in [GEOGRAPHIC_DATA]" , "cheapes…" at bounding box center [1347, 276] width 396 height 260
drag, startPoint x: 1175, startPoint y: 212, endPoint x: 1436, endPoint y: 210, distance: 261.0
click at [1436, 210] on div "{ "variations" : [ "best RV storage facilities in [GEOGRAPHIC_DATA]" , "cheapes…" at bounding box center [1347, 276] width 396 height 260
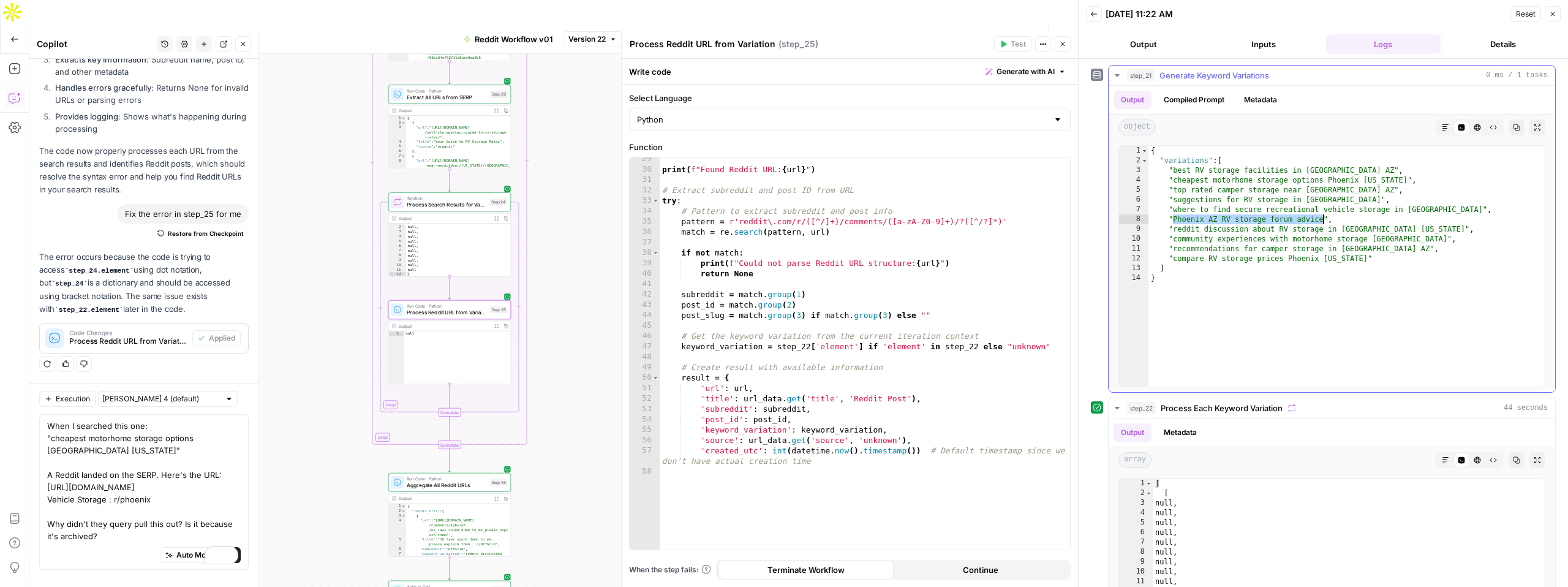
drag, startPoint x: 1175, startPoint y: 222, endPoint x: 1324, endPoint y: 223, distance: 149.0
click at [1324, 223] on div "{ "variations" : [ "best RV storage facilities in [GEOGRAPHIC_DATA]" , "cheapes…" at bounding box center [1347, 276] width 396 height 260
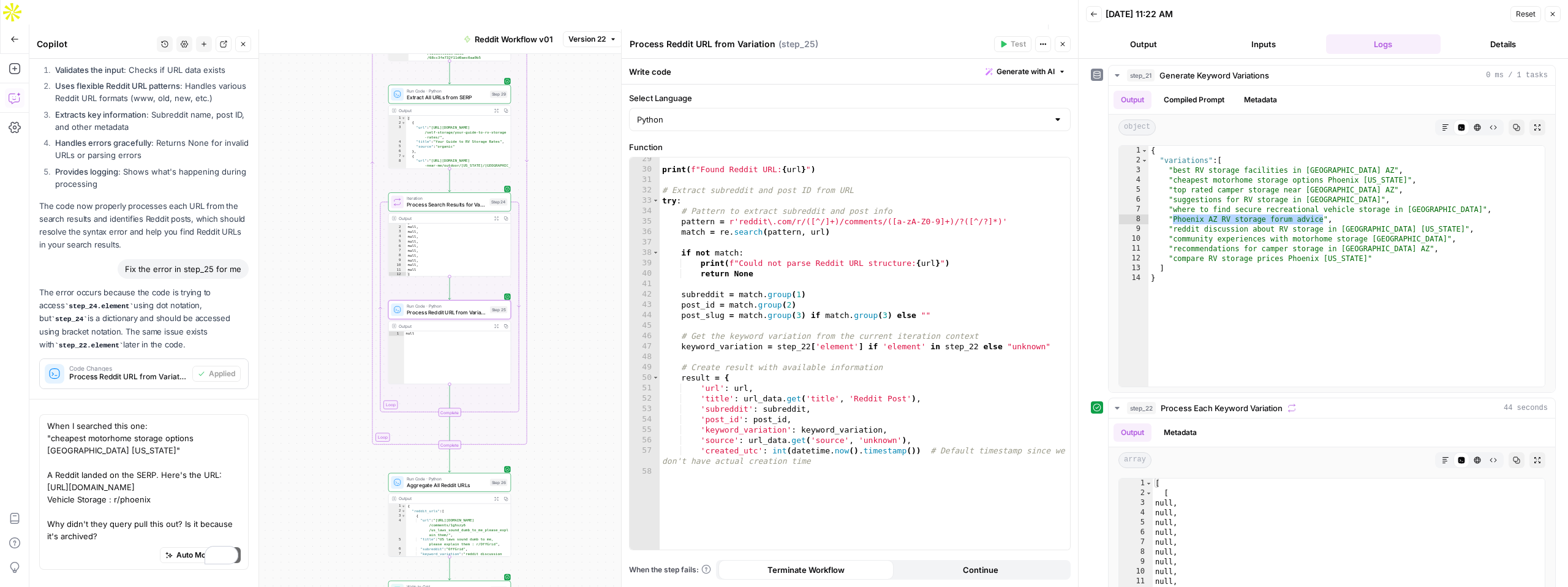
scroll to position [1252, 0]
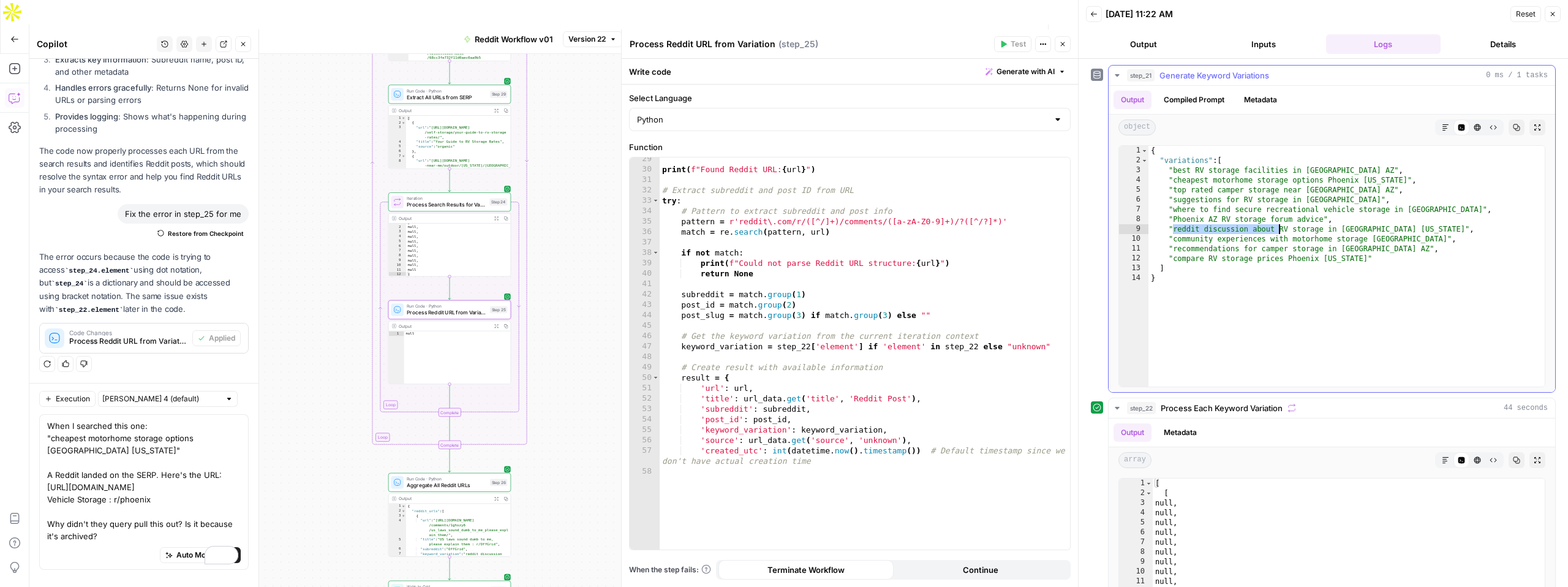
drag, startPoint x: 1175, startPoint y: 232, endPoint x: 1281, endPoint y: 227, distance: 106.1
click at [1347, 217] on div "{ "variations" : [ "best RV storage facilities in [GEOGRAPHIC_DATA]" , "cheapes…" at bounding box center [1347, 276] width 396 height 260
click at [1173, 230] on div "{ "variations" : [ "best RV storage facilities in [GEOGRAPHIC_DATA]" , "cheapes…" at bounding box center [1347, 266] width 396 height 241
type textarea "**********"
drag, startPoint x: 1175, startPoint y: 229, endPoint x: 1408, endPoint y: 229, distance: 233.0
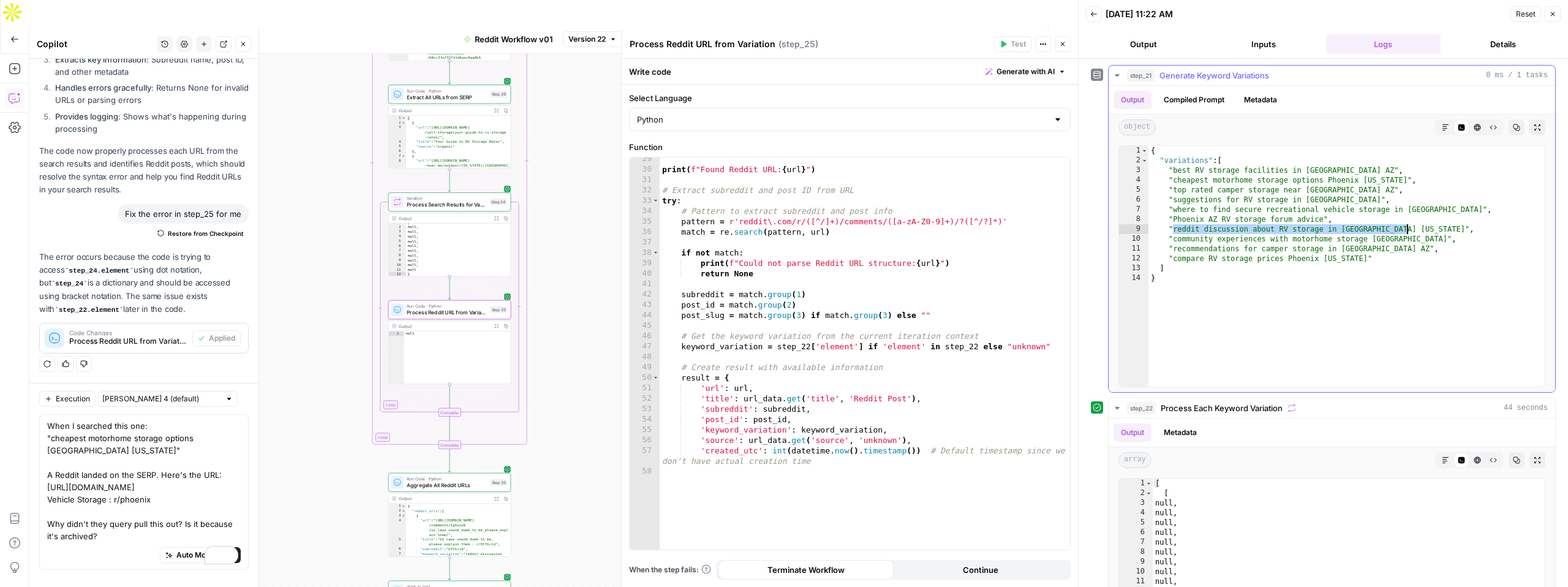
click at [1408, 229] on div "{ "variations" : [ "best RV storage facilities in [GEOGRAPHIC_DATA]" , "cheapes…" at bounding box center [1347, 276] width 396 height 260
